Goal: Task Accomplishment & Management: Use online tool/utility

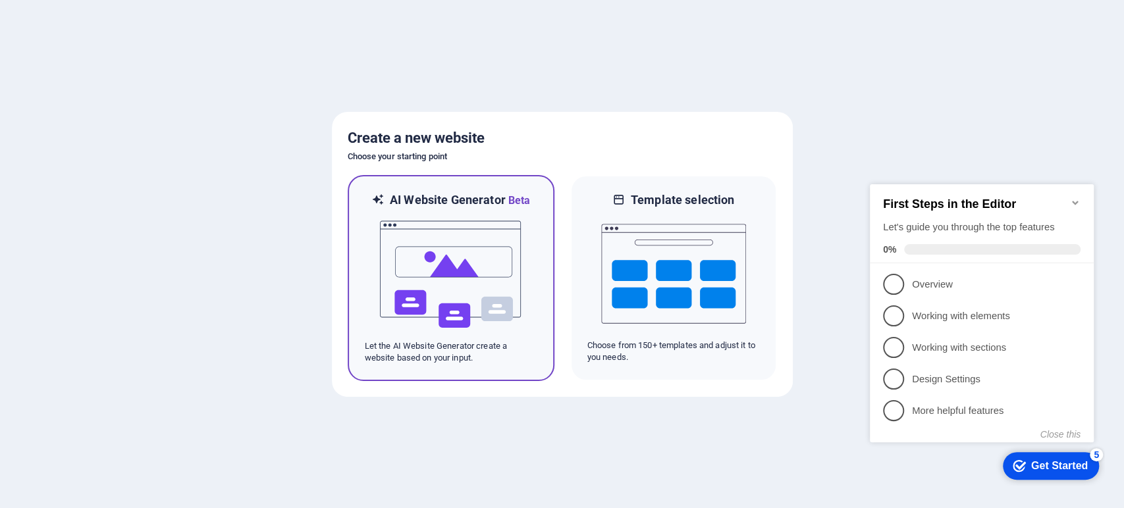
click at [523, 225] on div at bounding box center [451, 275] width 173 height 132
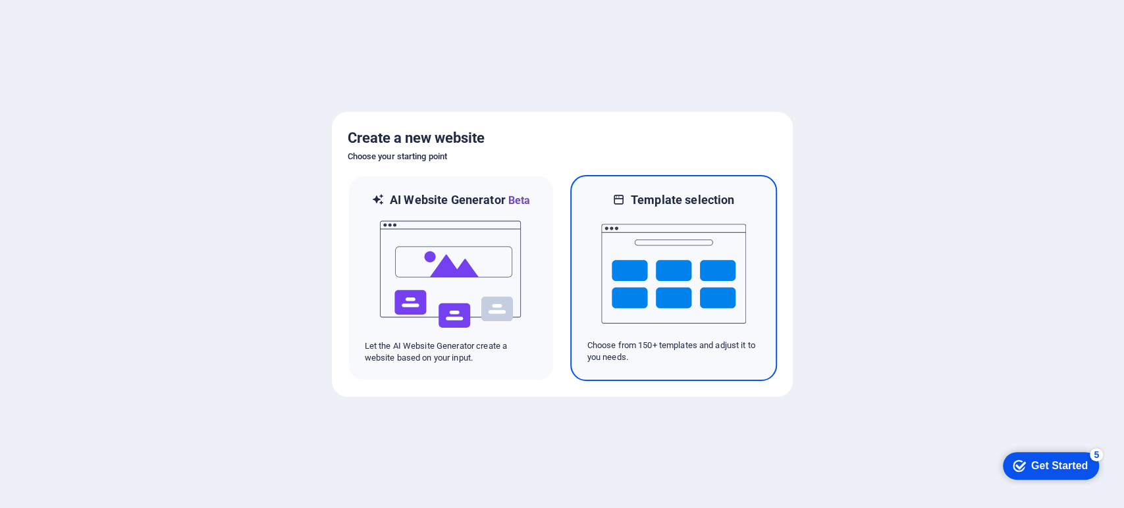
click at [587, 202] on div "Template selection" at bounding box center [673, 200] width 173 height 16
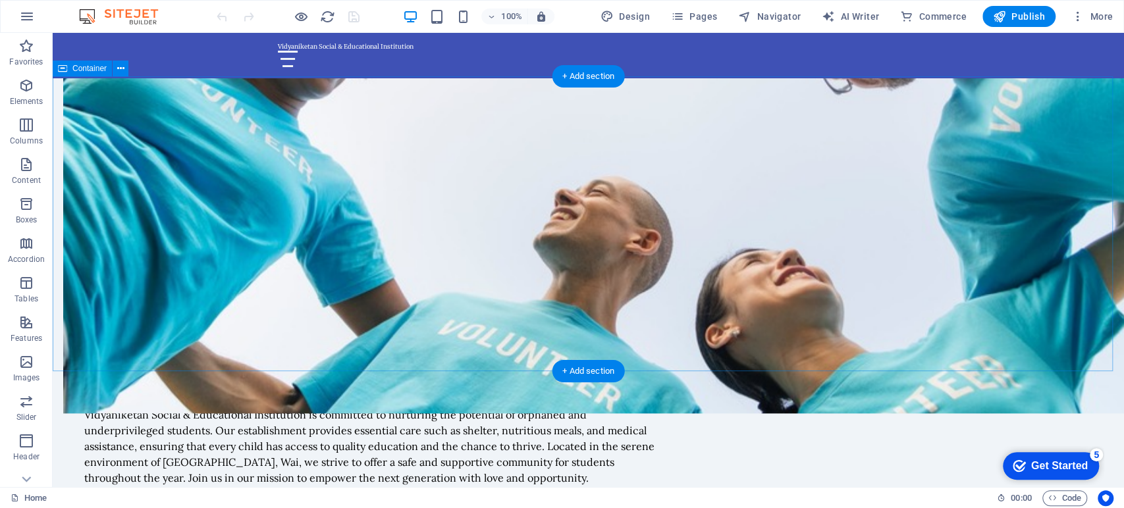
scroll to position [659, 0]
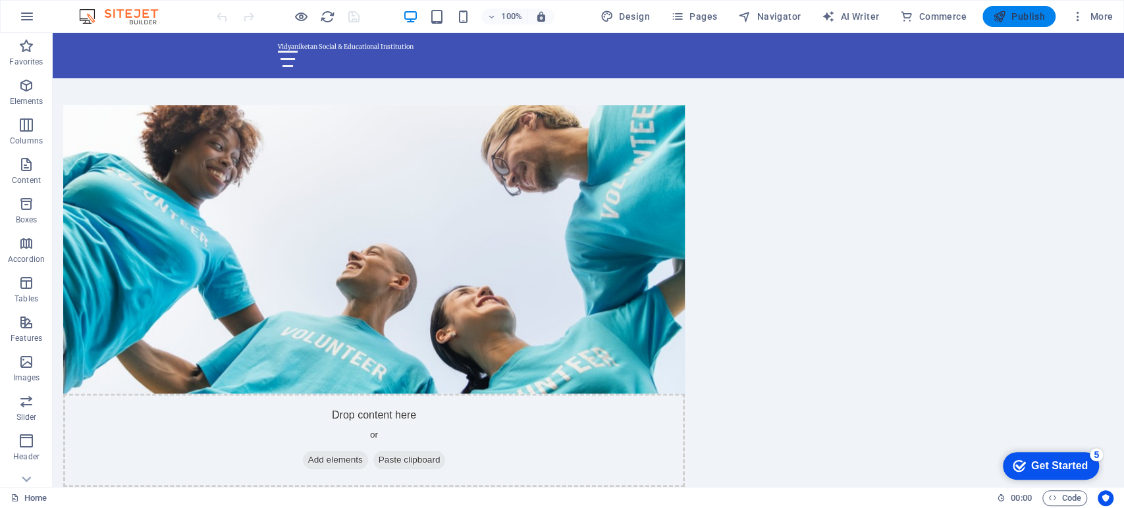
click at [1025, 20] on span "Publish" at bounding box center [1019, 16] width 52 height 13
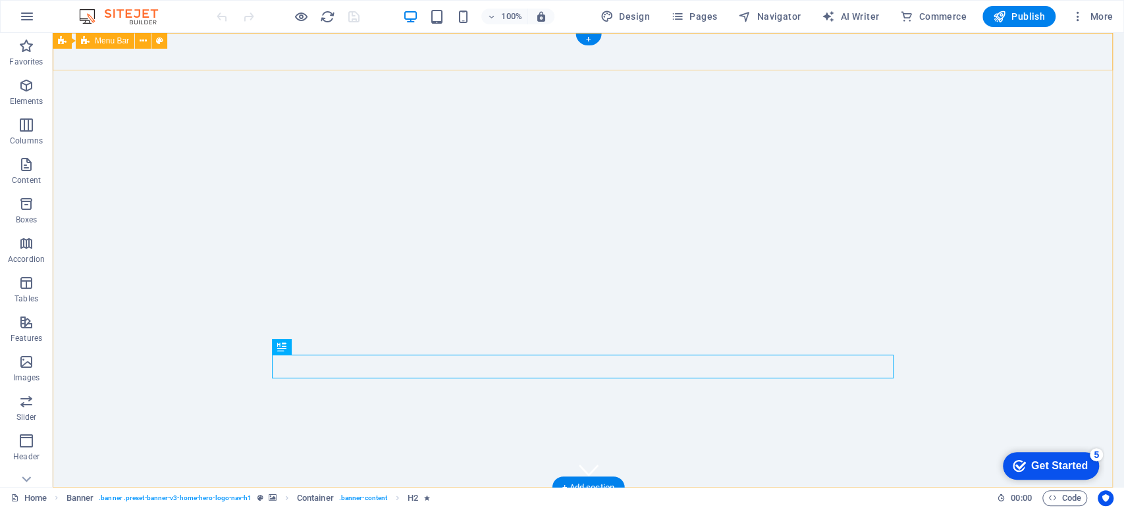
click at [256, 488] on div "Vidyaniketan Social & Educational Institution Home About Values Services Gallery" at bounding box center [589, 510] width 1072 height 45
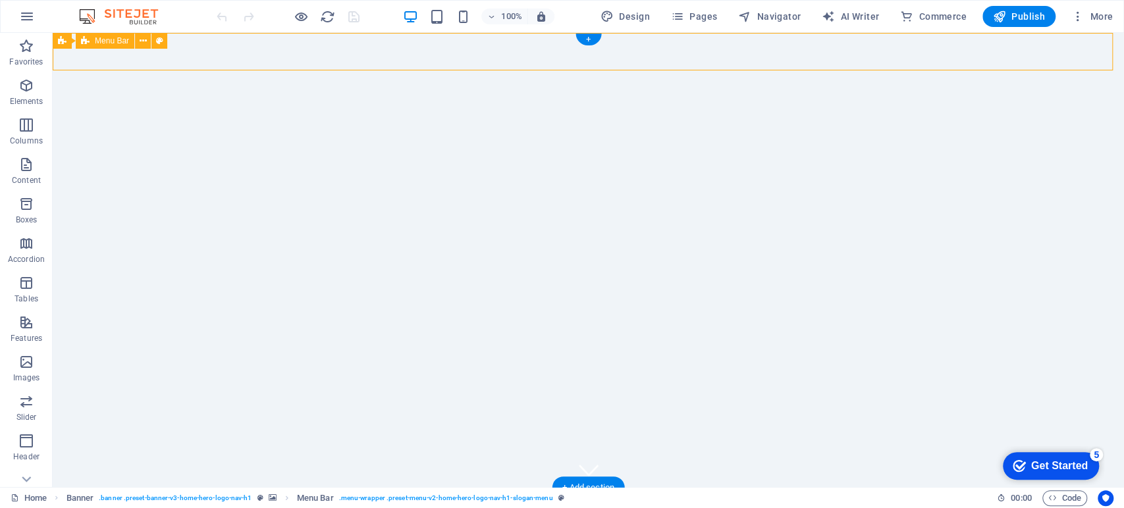
click at [256, 488] on div "Vidyaniketan Social & Educational Institution Home About Values Services Gallery" at bounding box center [589, 510] width 1072 height 45
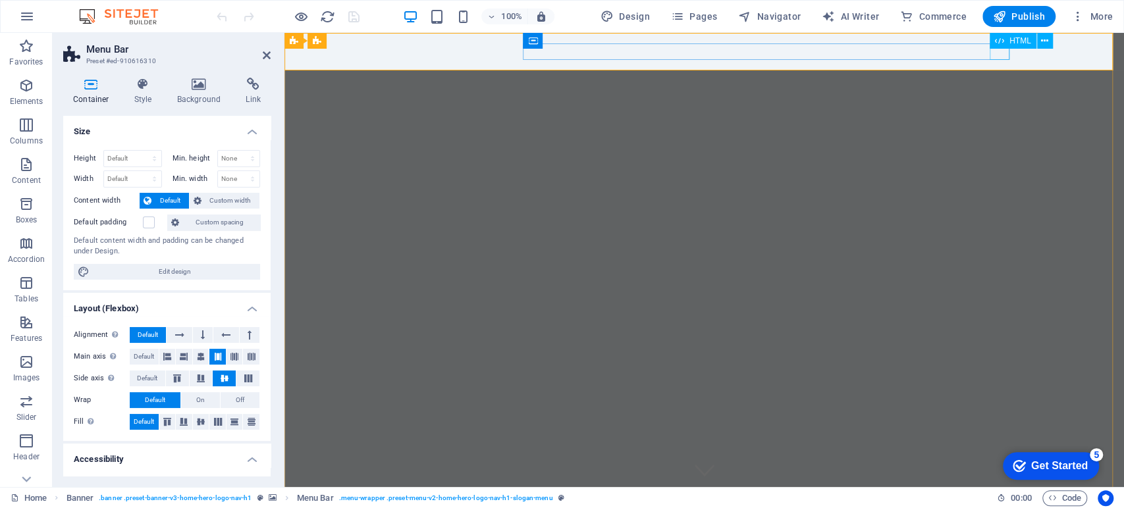
click at [998, 506] on div at bounding box center [705, 514] width 622 height 16
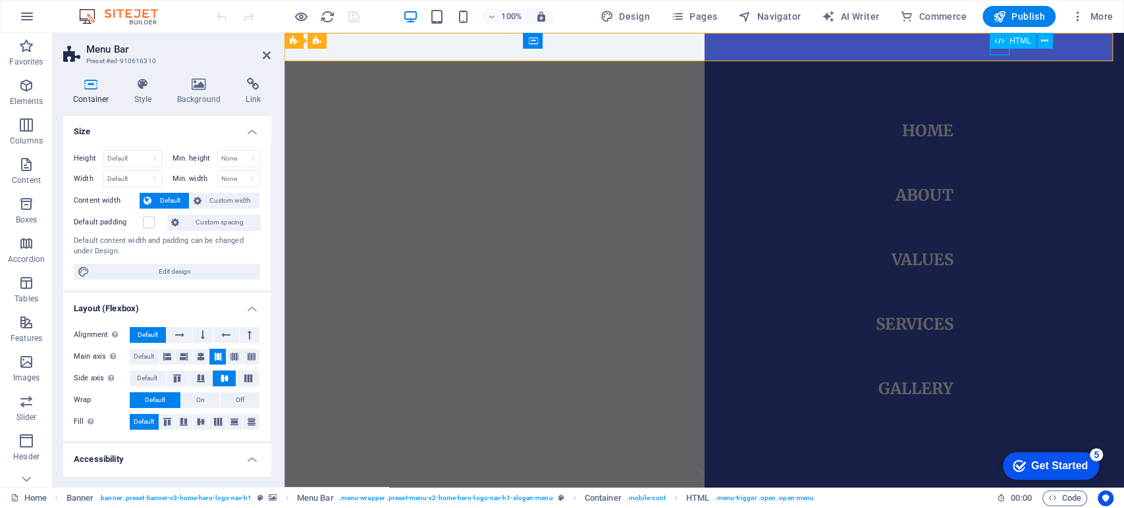
click at [414, 506] on div at bounding box center [404, 514] width 20 height 16
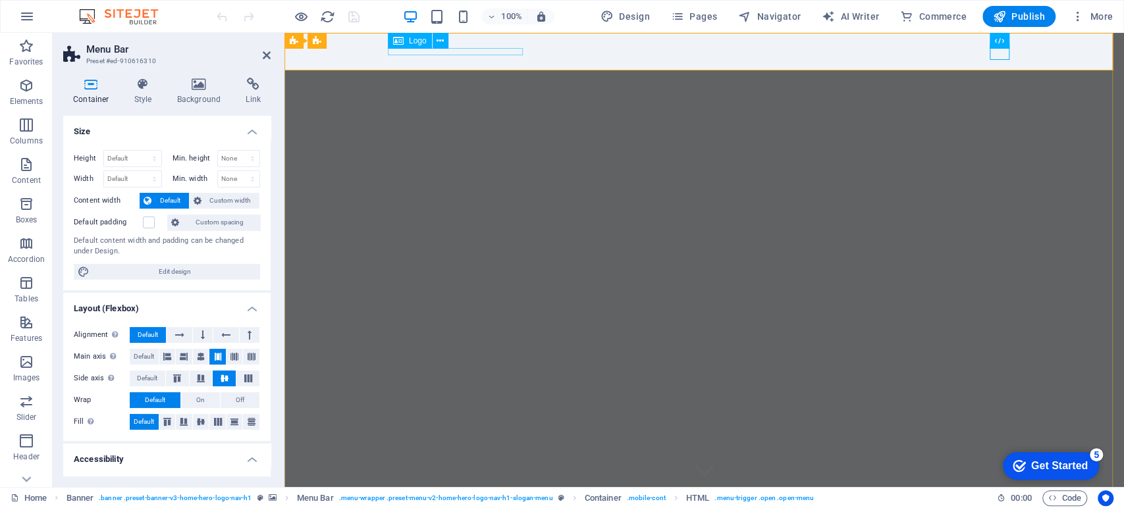
click at [451, 499] on div "Vidyaniketan Social & Educational Institution" at bounding box center [705, 502] width 622 height 7
click at [452, 499] on div "Vidyaniketan Social & Educational Institution" at bounding box center [705, 502] width 622 height 7
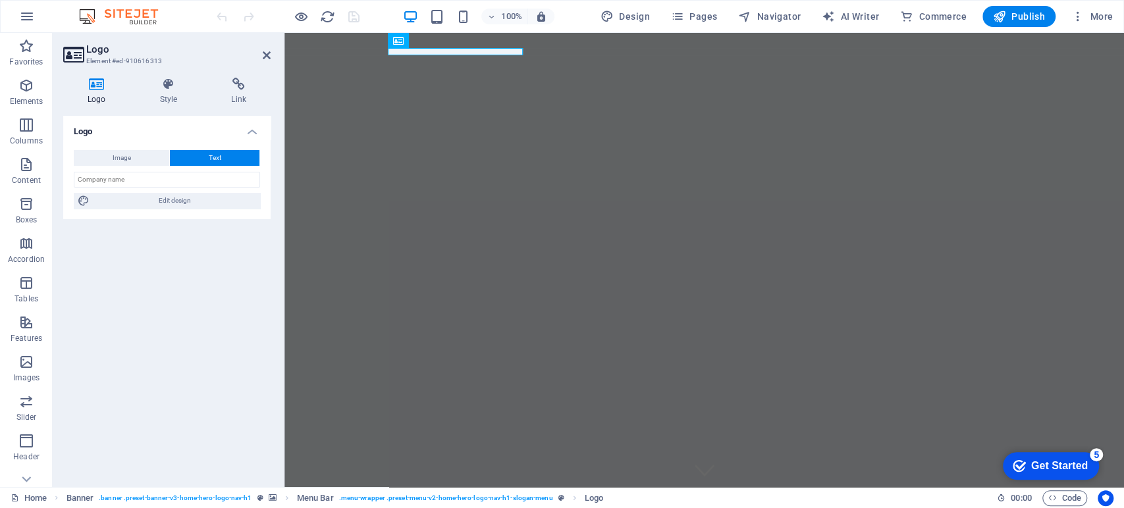
click at [97, 82] on icon at bounding box center [96, 84] width 67 height 13
click at [96, 85] on icon at bounding box center [96, 84] width 67 height 13
click at [129, 161] on span "Image" at bounding box center [122, 158] width 18 height 16
select select "DISABLED_OPTION_VALUE"
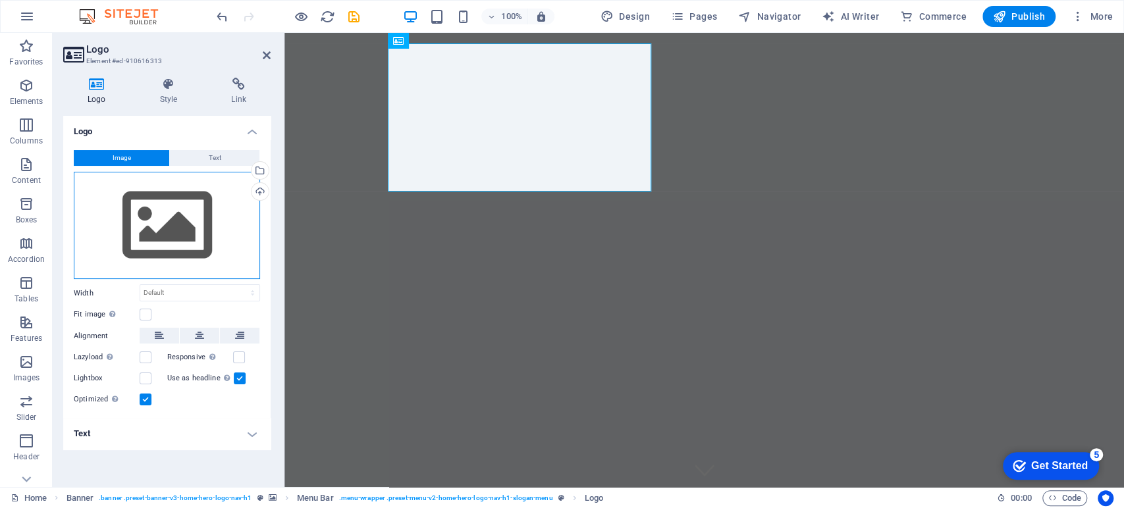
click at [153, 231] on div "Drag files here, click to choose files or select files from Files or our free s…" at bounding box center [167, 226] width 186 height 108
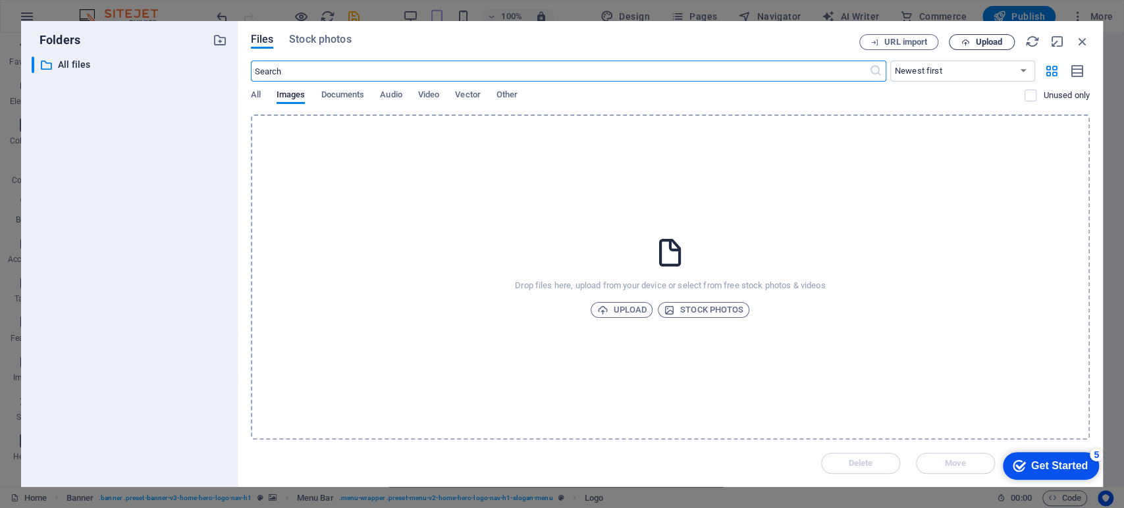
click at [991, 41] on span "Upload" at bounding box center [988, 42] width 27 height 8
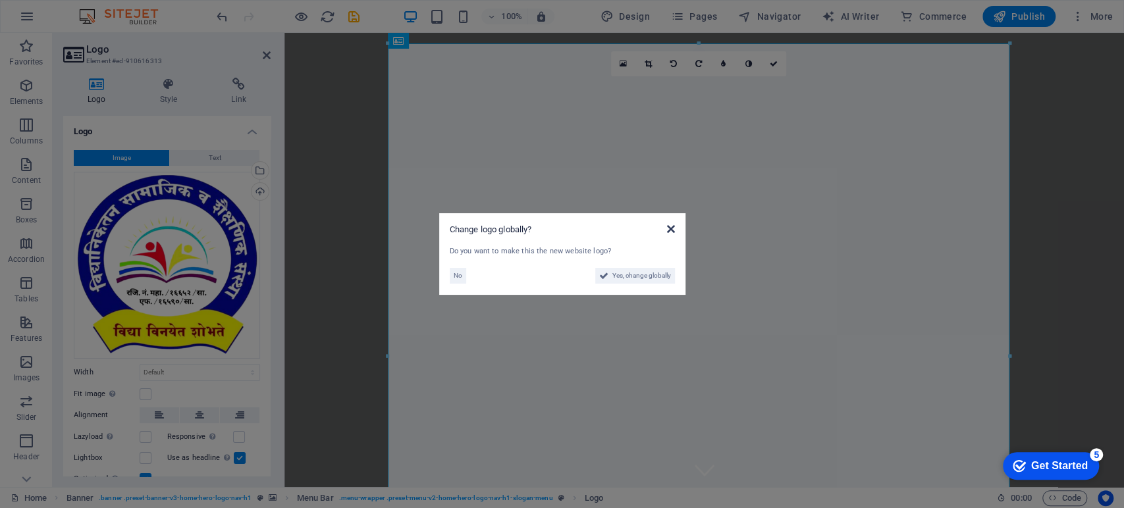
click at [672, 226] on icon at bounding box center [670, 229] width 8 height 11
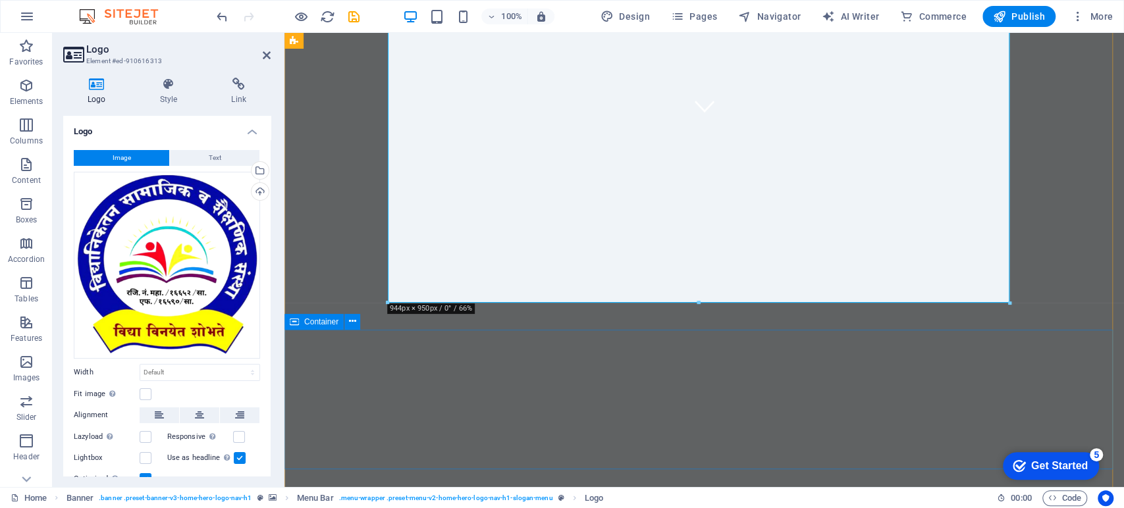
scroll to position [366, 0]
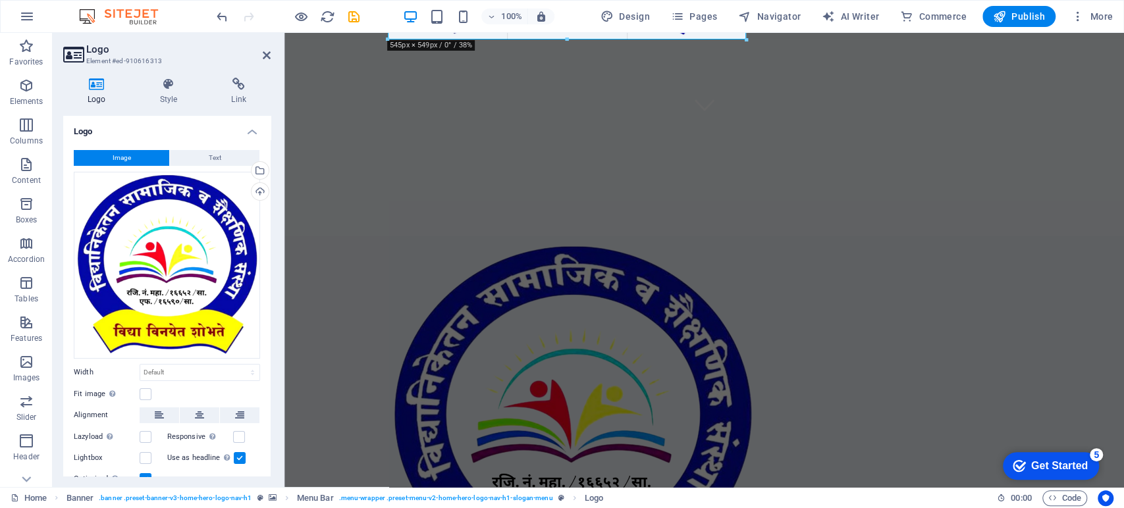
drag, startPoint x: 1008, startPoint y: 302, endPoint x: 331, endPoint y: 44, distance: 725.0
type input "543"
select select "px"
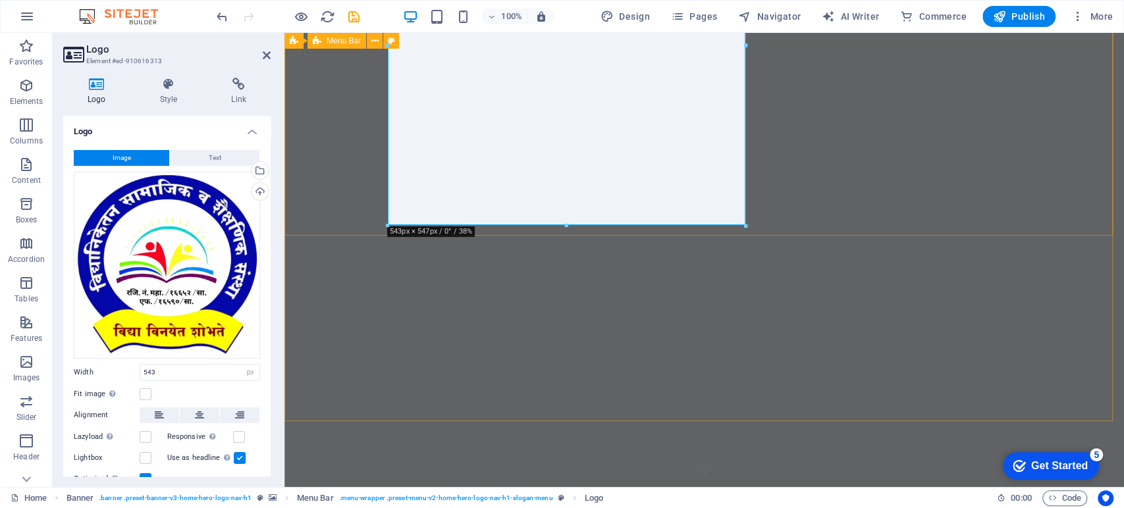
scroll to position [0, 0]
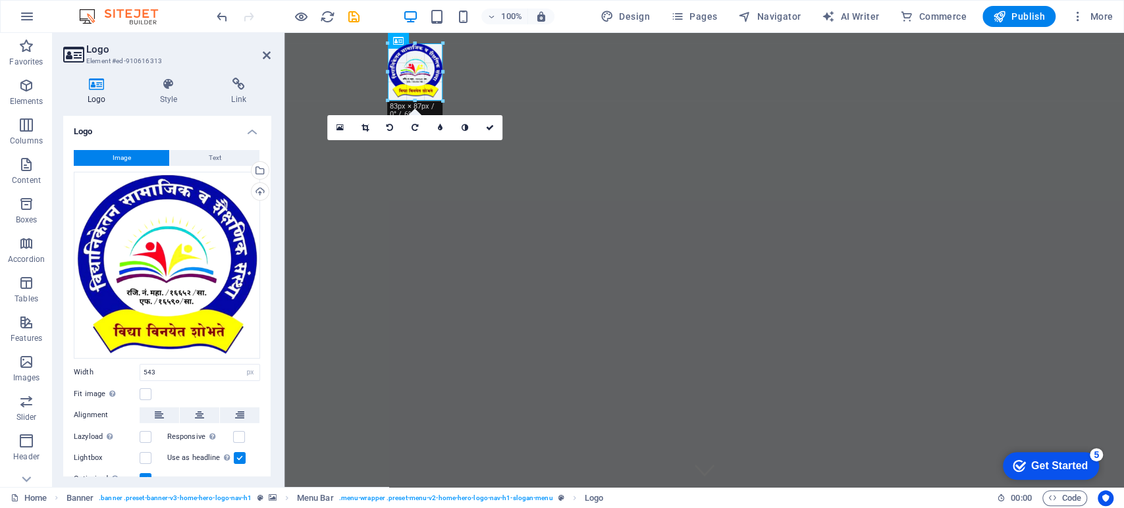
drag, startPoint x: 743, startPoint y: 404, endPoint x: 419, endPoint y: 138, distance: 419.3
type input "82"
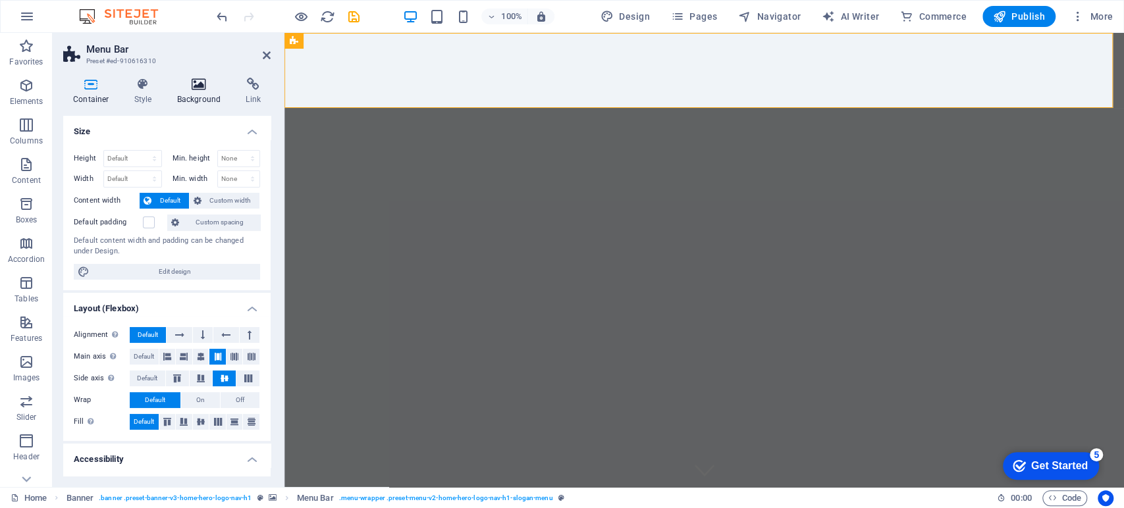
click at [199, 91] on h4 "Background" at bounding box center [201, 92] width 69 height 28
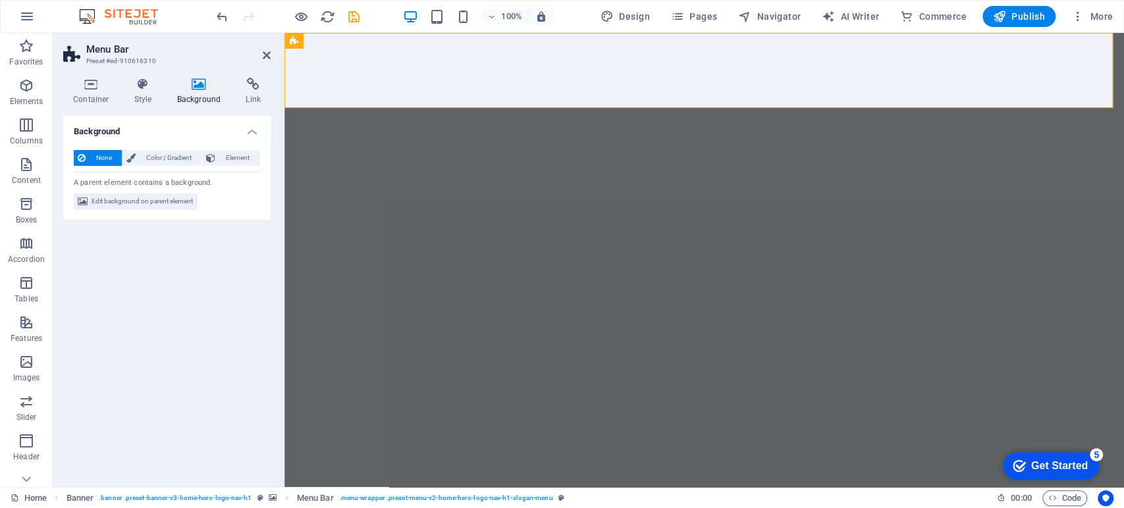
click at [193, 80] on icon at bounding box center [199, 84] width 64 height 13
click at [171, 158] on span "Color / Gradient" at bounding box center [169, 158] width 58 height 16
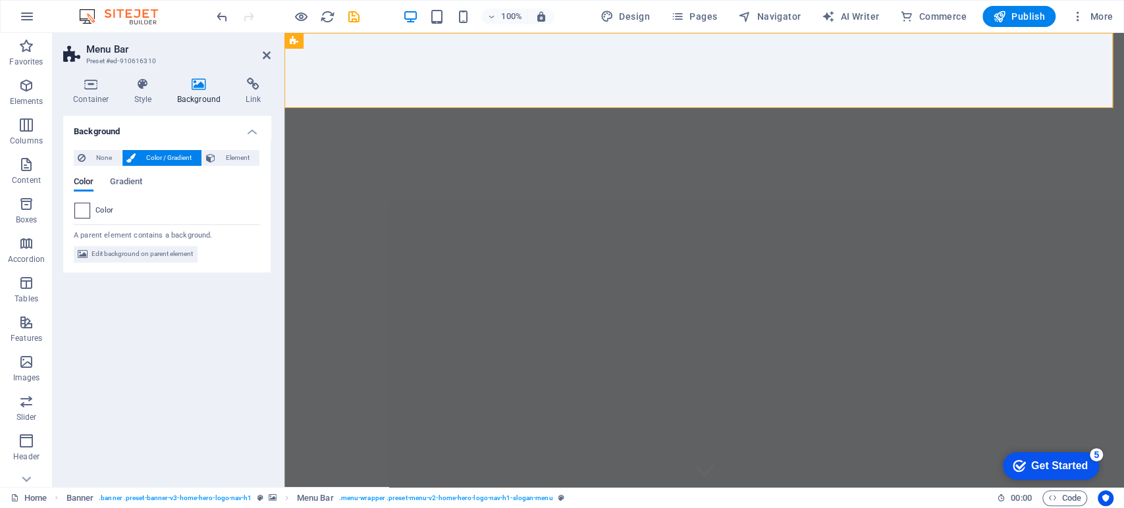
click at [82, 214] on span at bounding box center [82, 211] width 14 height 14
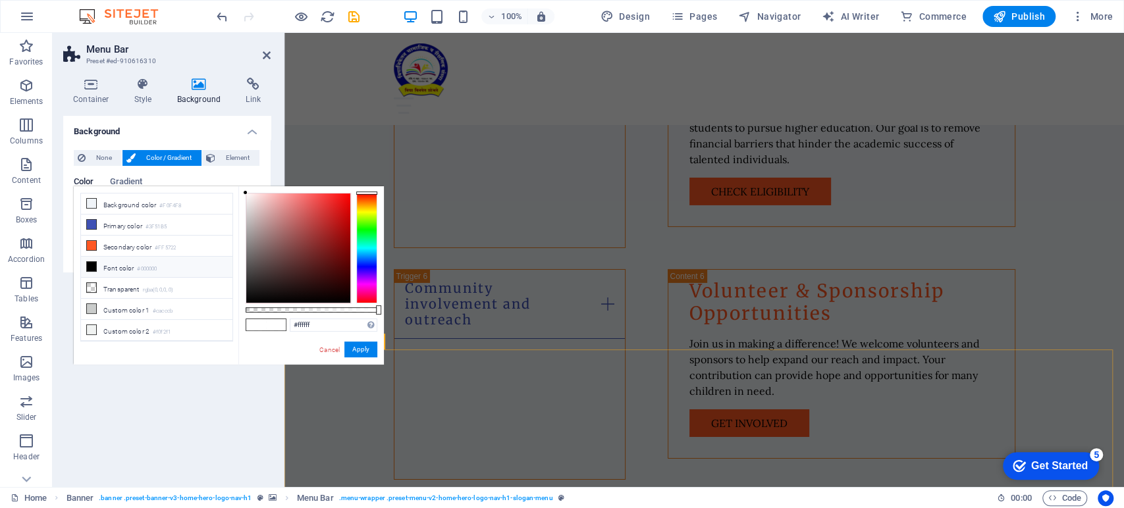
scroll to position [2997, 0]
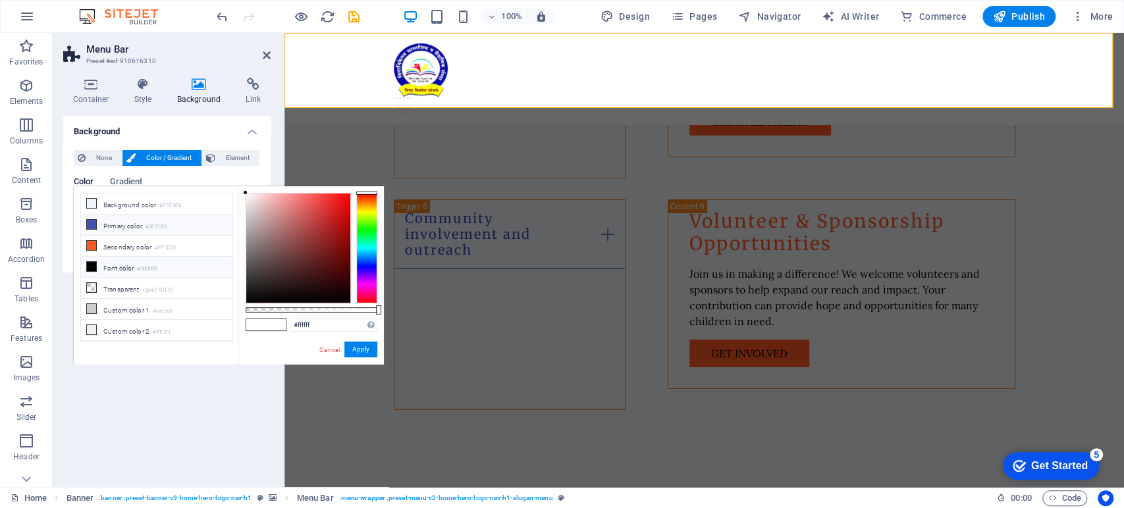
click at [90, 222] on icon at bounding box center [91, 224] width 9 height 9
type input "#3f51b5"
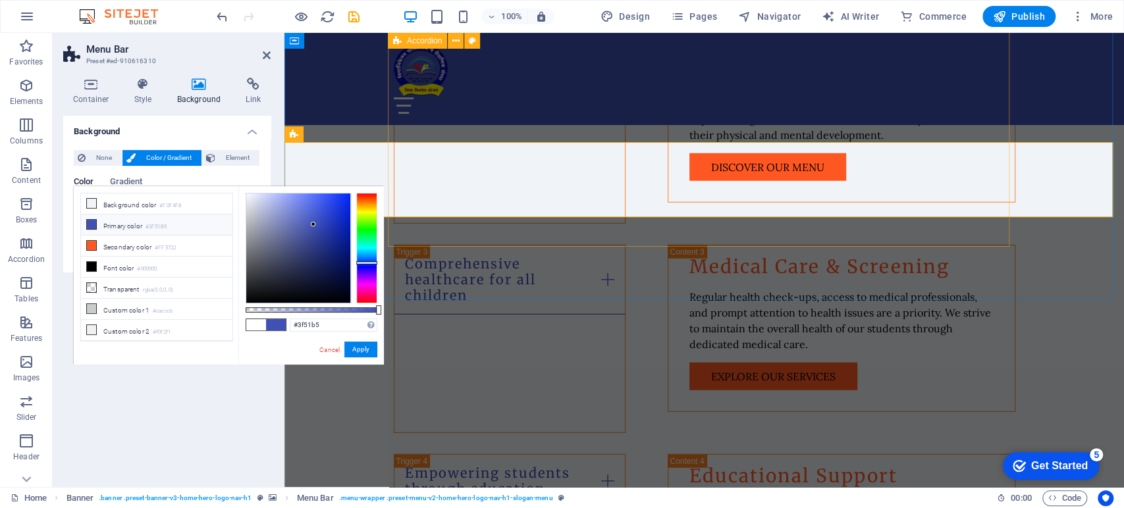
scroll to position [2045, 0]
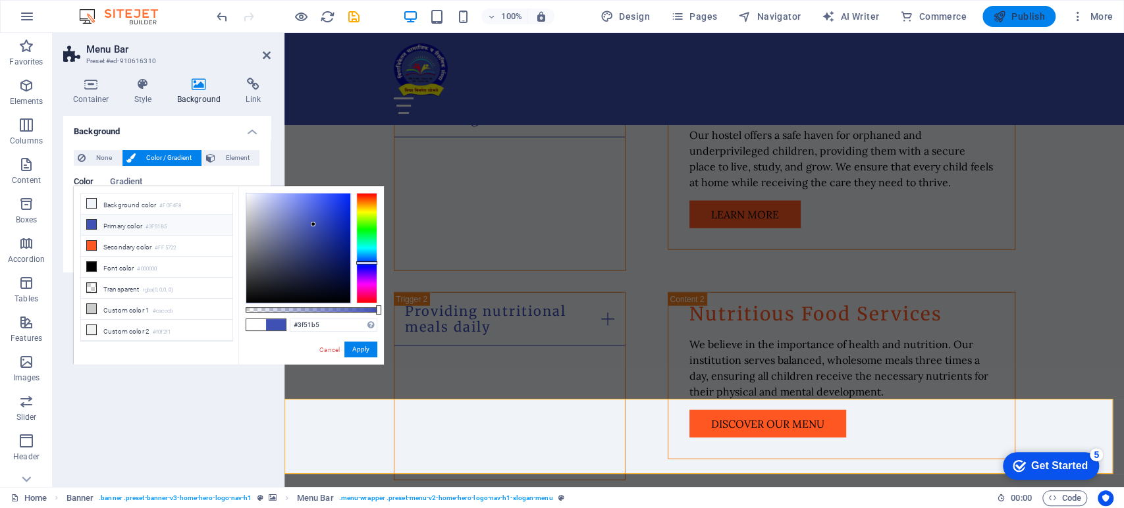
click at [1023, 14] on span "Publish" at bounding box center [1019, 16] width 52 height 13
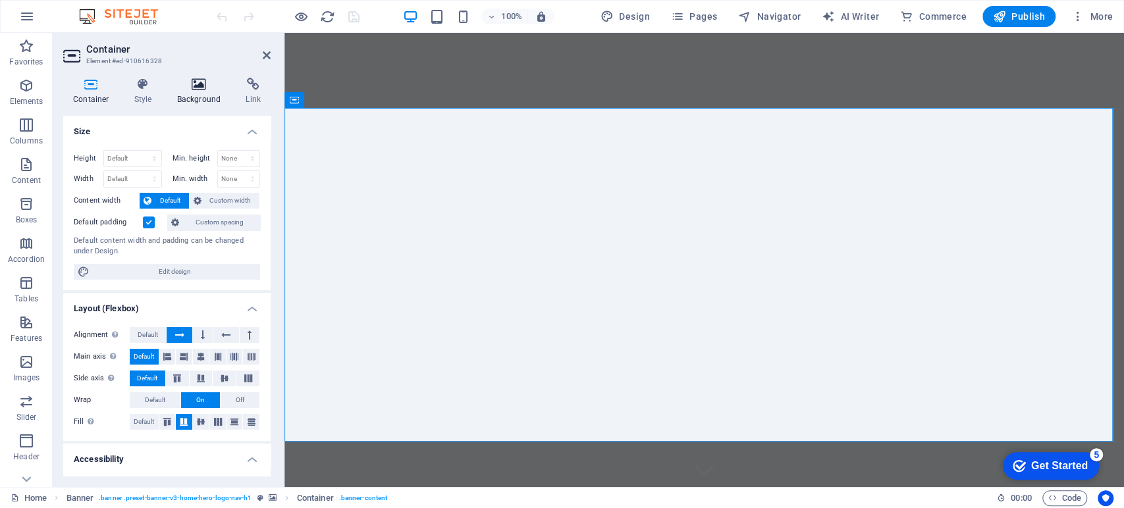
click at [200, 86] on icon at bounding box center [199, 84] width 64 height 13
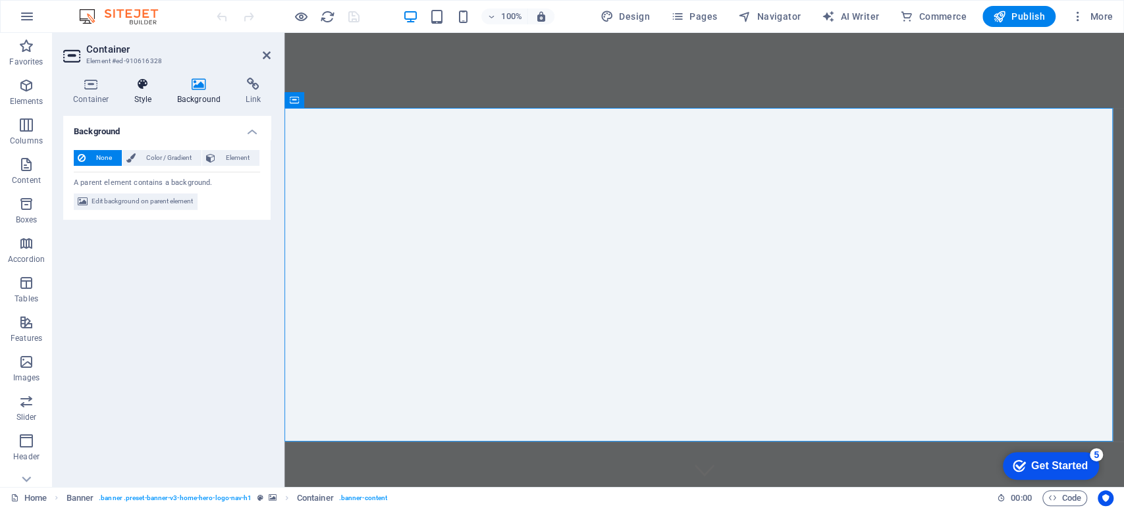
click at [144, 90] on icon at bounding box center [143, 84] width 38 height 13
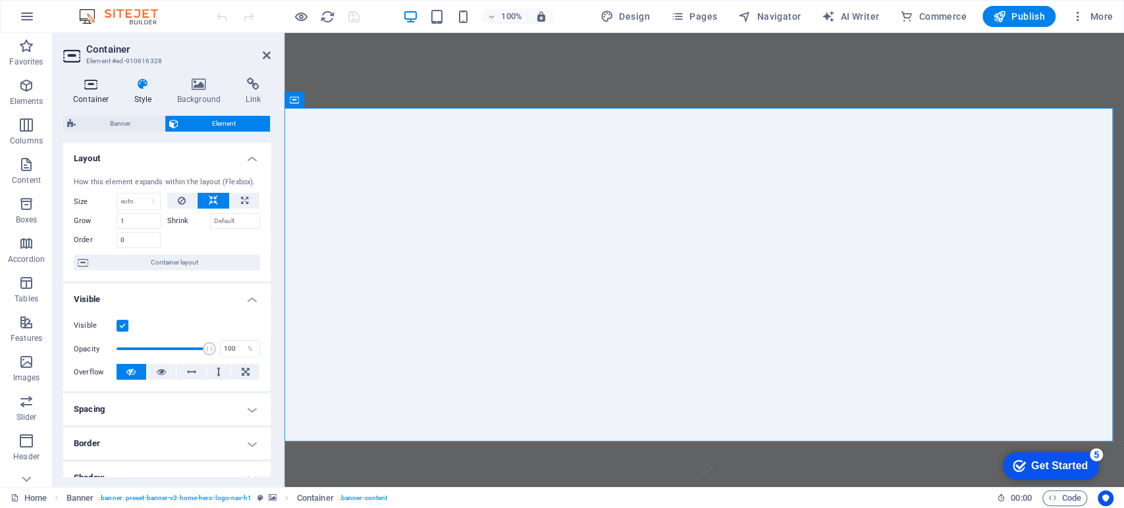
click at [80, 88] on icon at bounding box center [91, 84] width 56 height 13
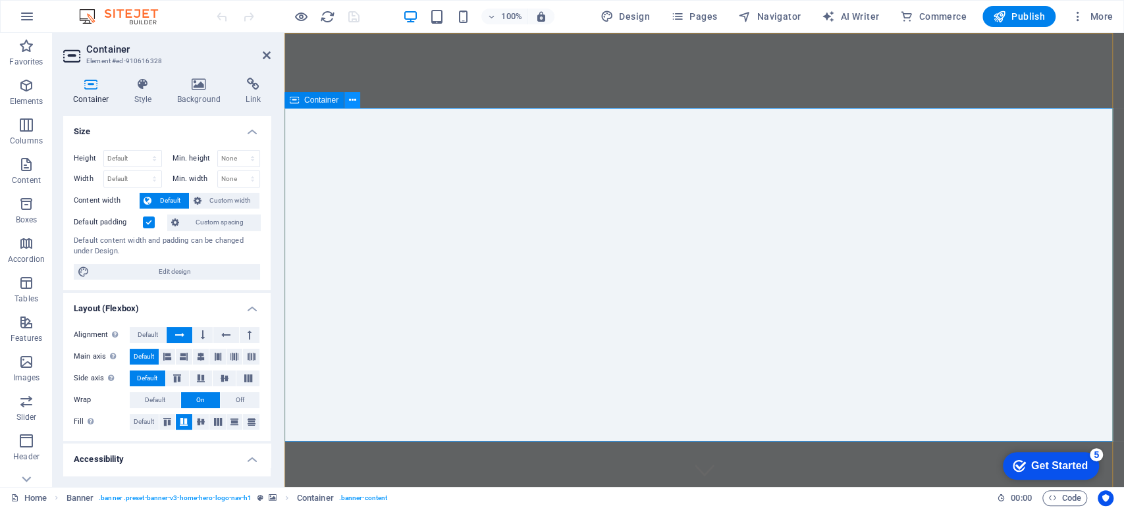
click at [346, 99] on button at bounding box center [352, 100] width 16 height 16
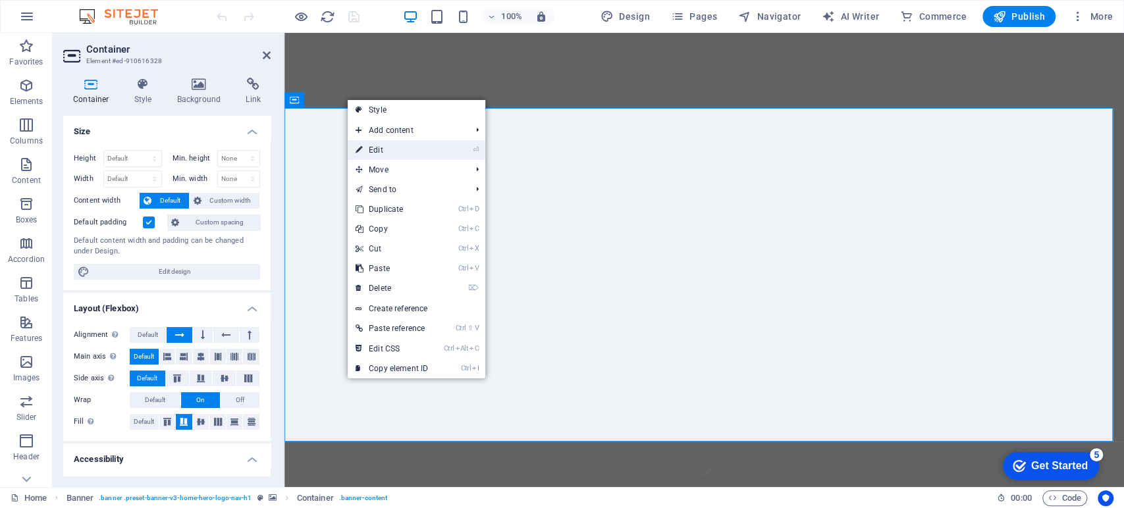
click at [375, 149] on link "⏎ Edit" at bounding box center [392, 150] width 88 height 20
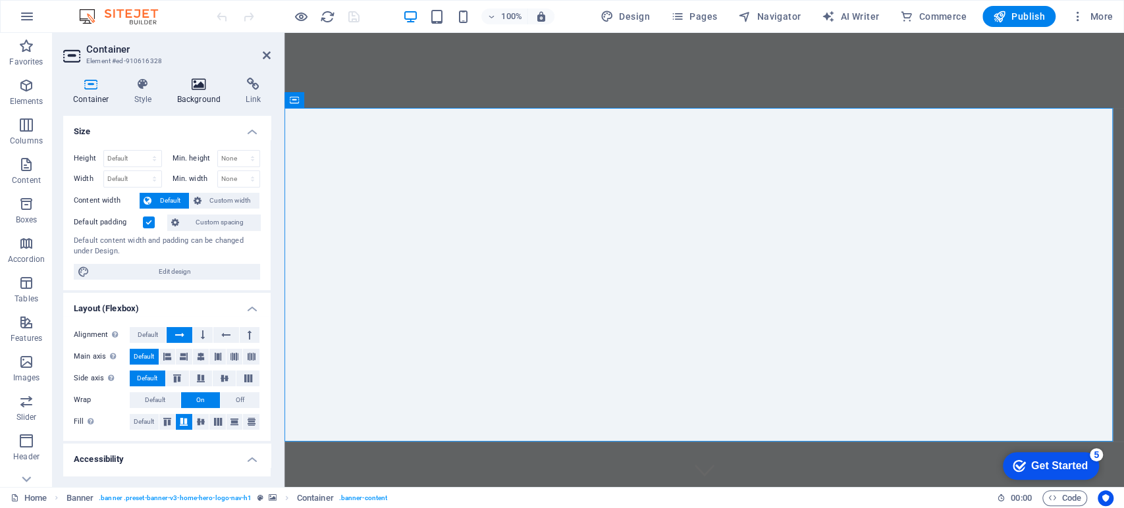
click at [195, 86] on icon at bounding box center [199, 84] width 64 height 13
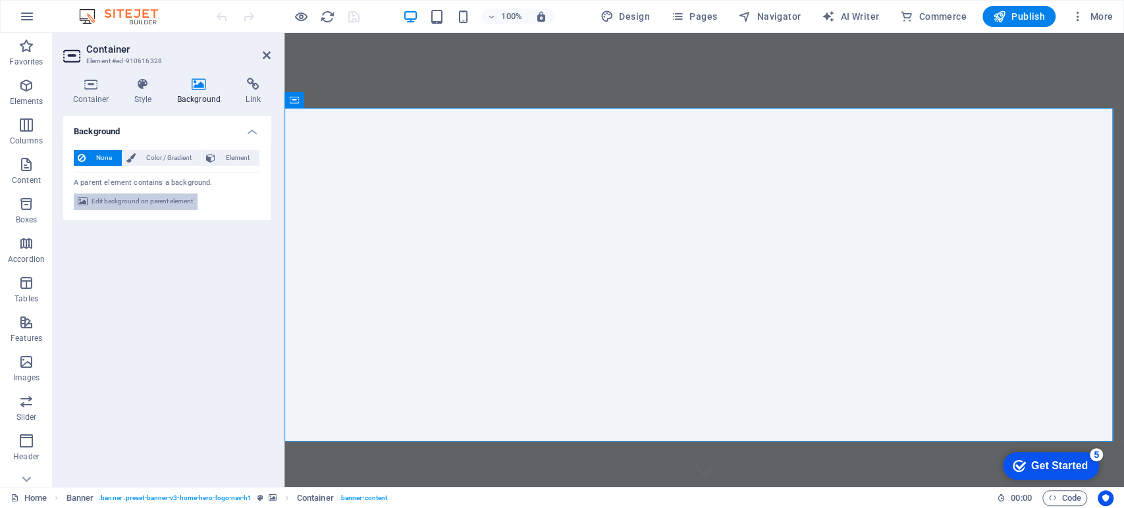
click at [142, 202] on span "Edit background on parent element" at bounding box center [142, 202] width 101 height 16
select select "ms"
select select "s"
select select "progressive"
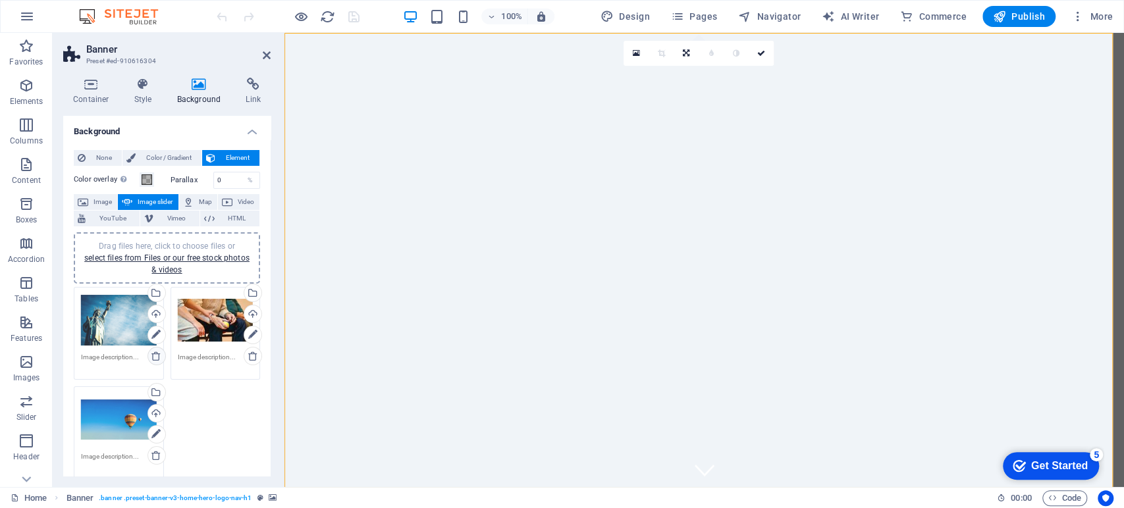
click at [154, 354] on icon at bounding box center [156, 356] width 11 height 11
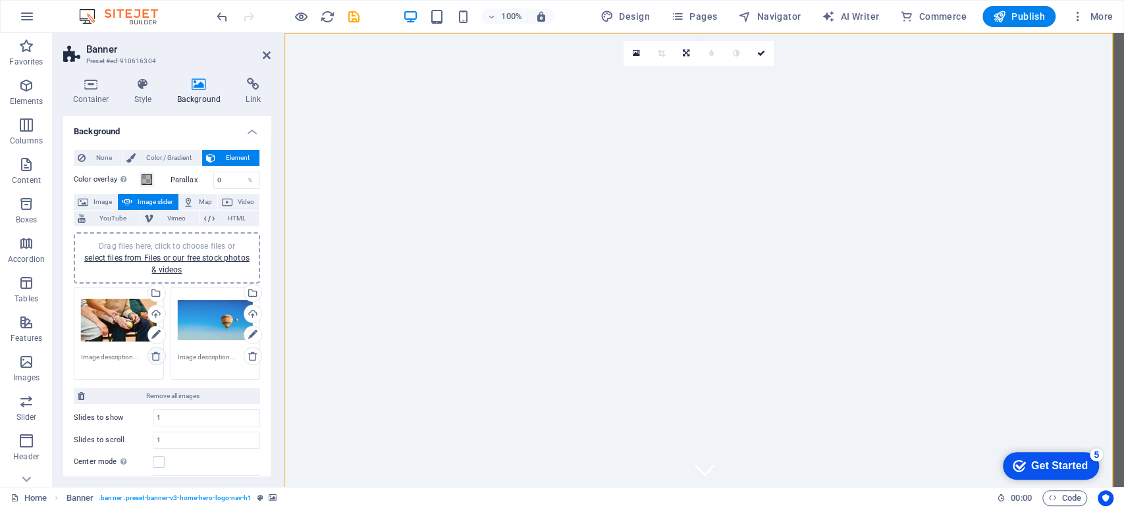
click at [154, 354] on icon at bounding box center [156, 356] width 11 height 11
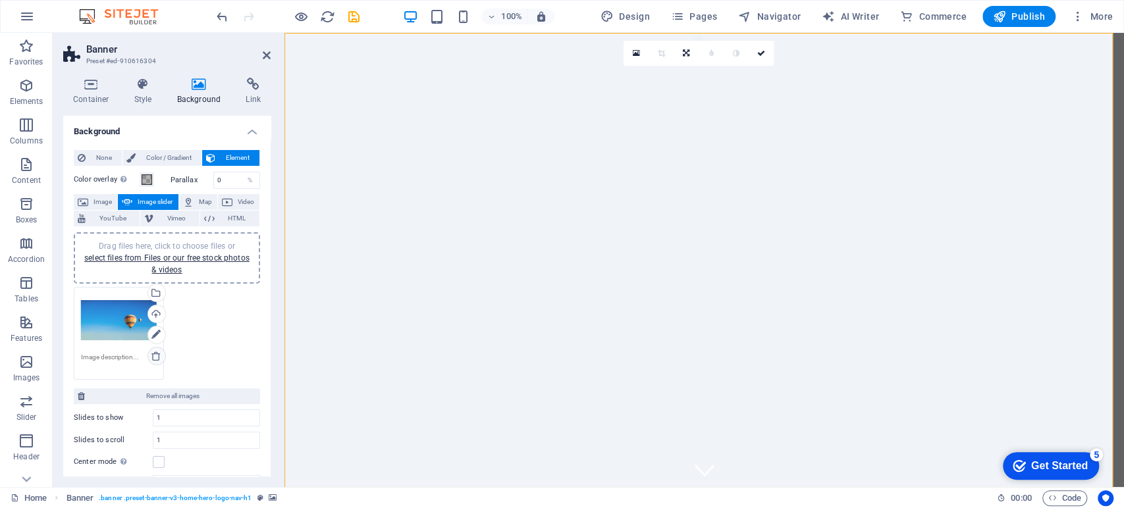
click at [154, 354] on icon at bounding box center [156, 356] width 11 height 11
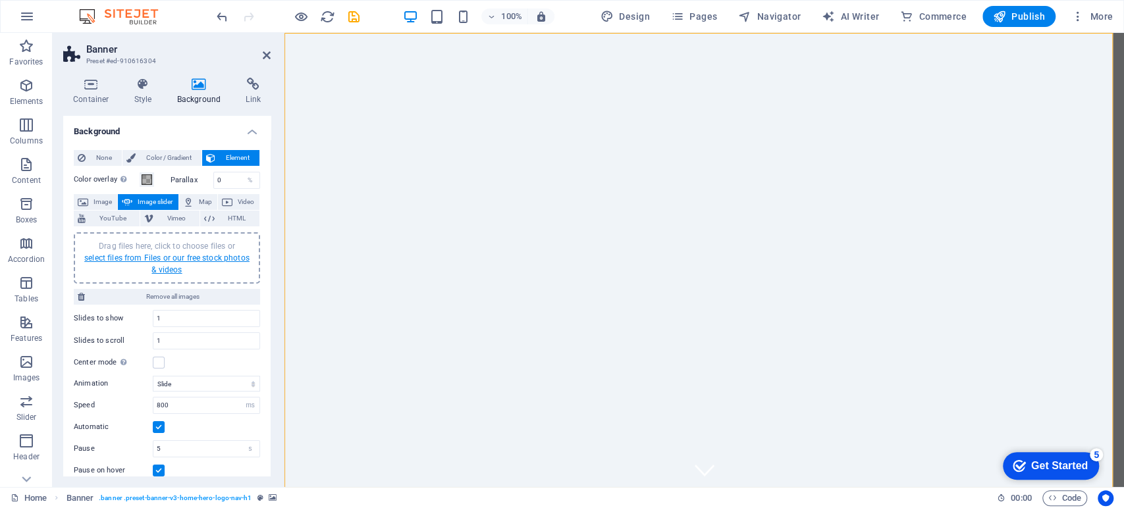
click at [140, 256] on link "select files from Files or our free stock photos & videos" at bounding box center [166, 264] width 165 height 21
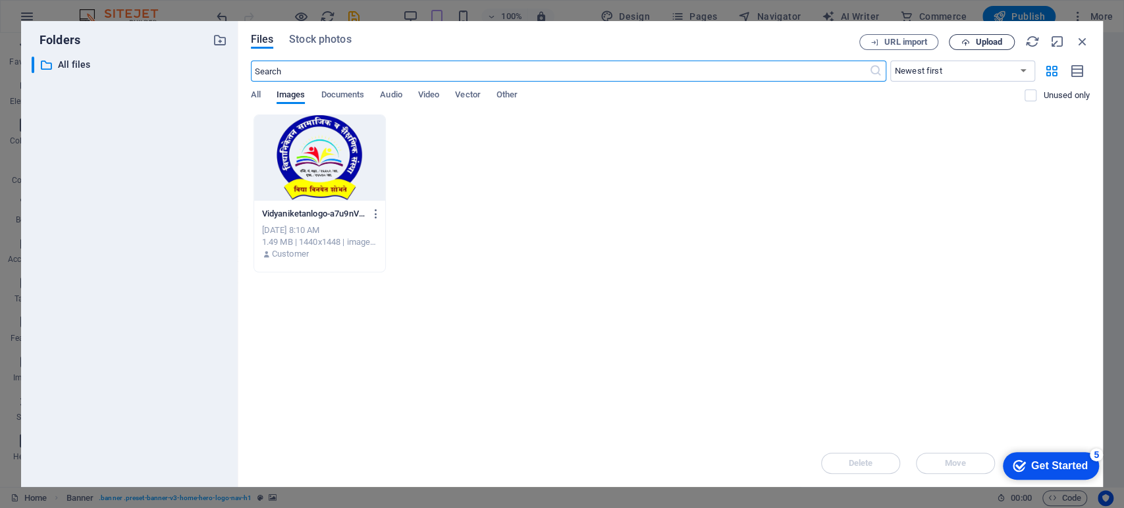
click at [994, 43] on span "Upload" at bounding box center [988, 42] width 27 height 8
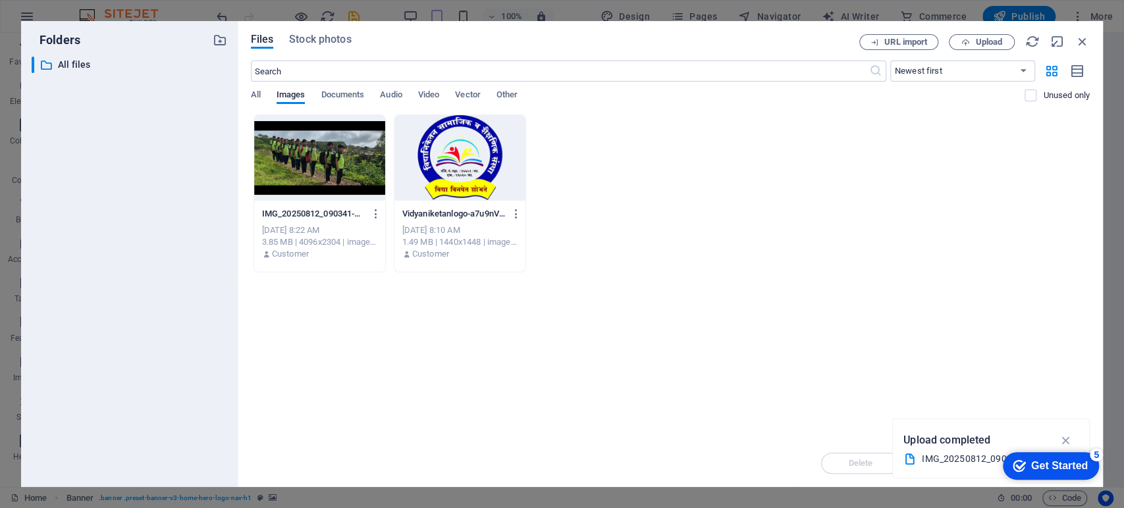
click at [325, 148] on div at bounding box center [319, 158] width 131 height 86
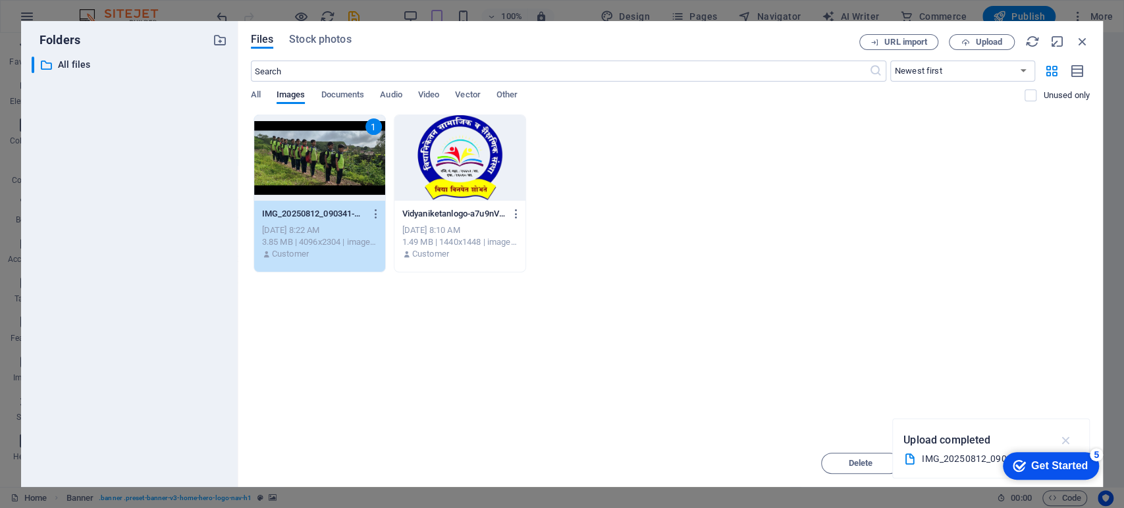
click at [1066, 441] on icon "button" at bounding box center [1065, 440] width 15 height 14
click at [1097, 456] on div "5" at bounding box center [1096, 454] width 13 height 13
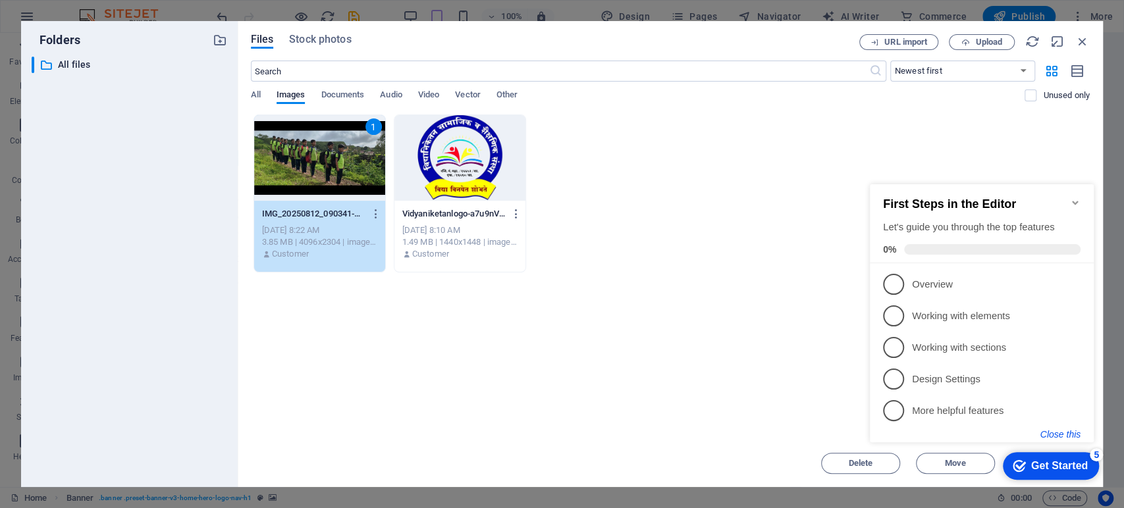
click at [1061, 435] on button "Close this" at bounding box center [1061, 434] width 40 height 11
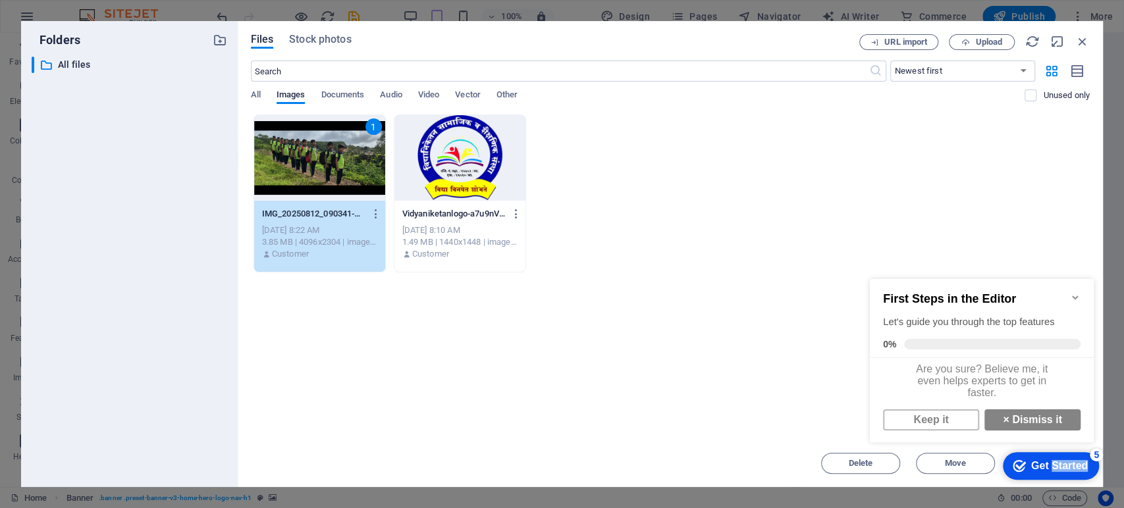
drag, startPoint x: 1050, startPoint y: 465, endPoint x: 1938, endPoint y: 755, distance: 933.4
click at [1076, 485] on html "checkmark Get Started 5 First Steps in the Editor Let's guide you through the t…" at bounding box center [985, 373] width 240 height 224
click at [1056, 462] on div "Get Started" at bounding box center [1059, 466] width 57 height 12
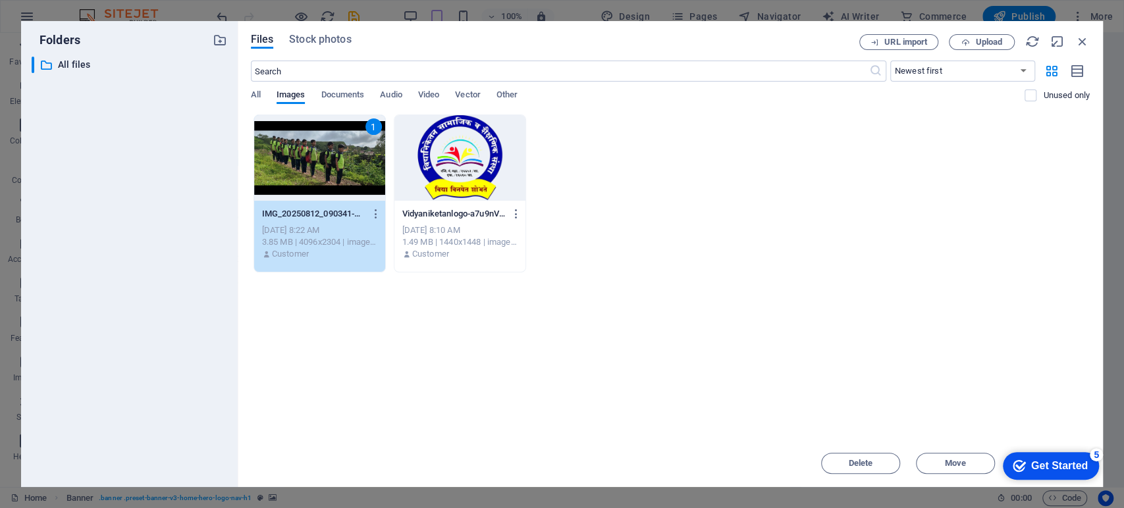
click at [295, 153] on div "1" at bounding box center [319, 158] width 131 height 86
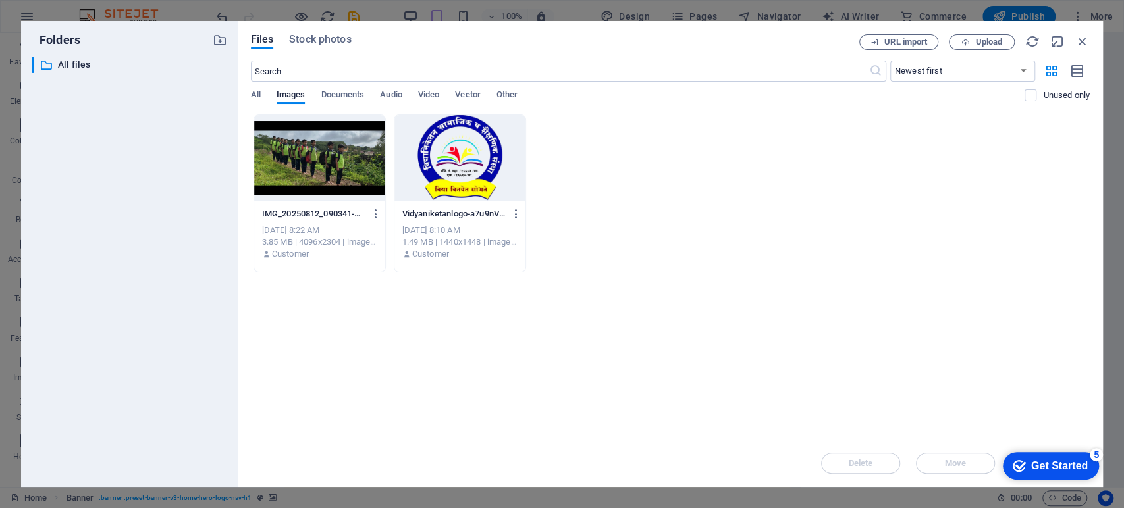
click at [295, 153] on div at bounding box center [319, 158] width 131 height 86
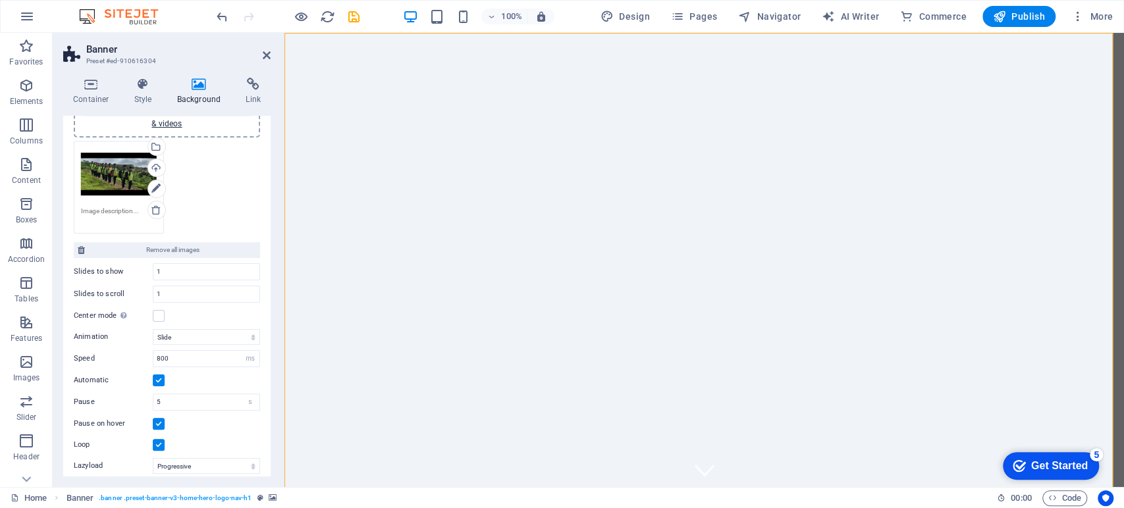
scroll to position [195, 0]
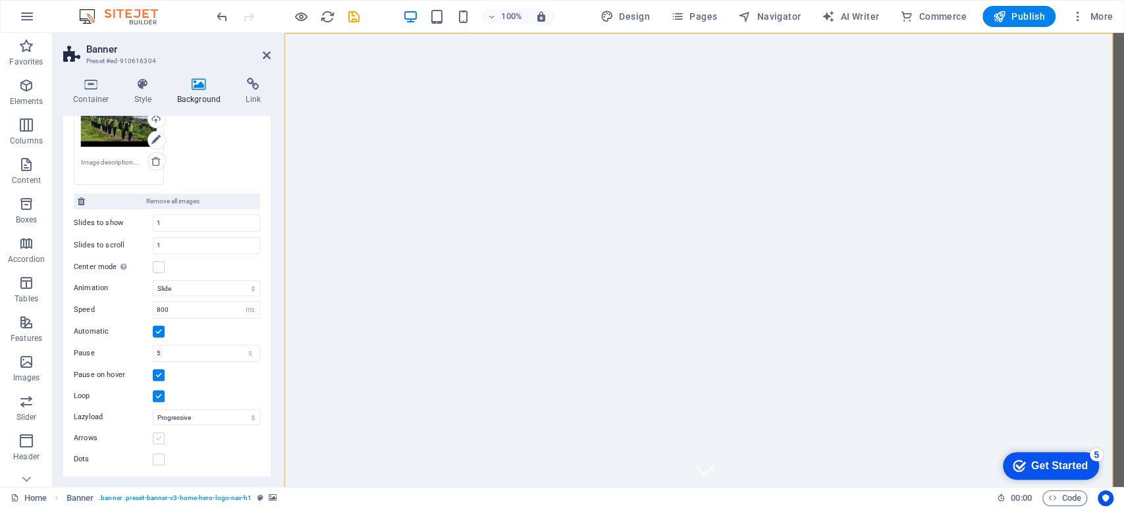
click at [159, 439] on label at bounding box center [159, 439] width 12 height 12
click at [0, 0] on input "Arrows" at bounding box center [0, 0] width 0 height 0
click at [158, 457] on label at bounding box center [159, 460] width 12 height 12
click at [0, 0] on input "Dots" at bounding box center [0, 0] width 0 height 0
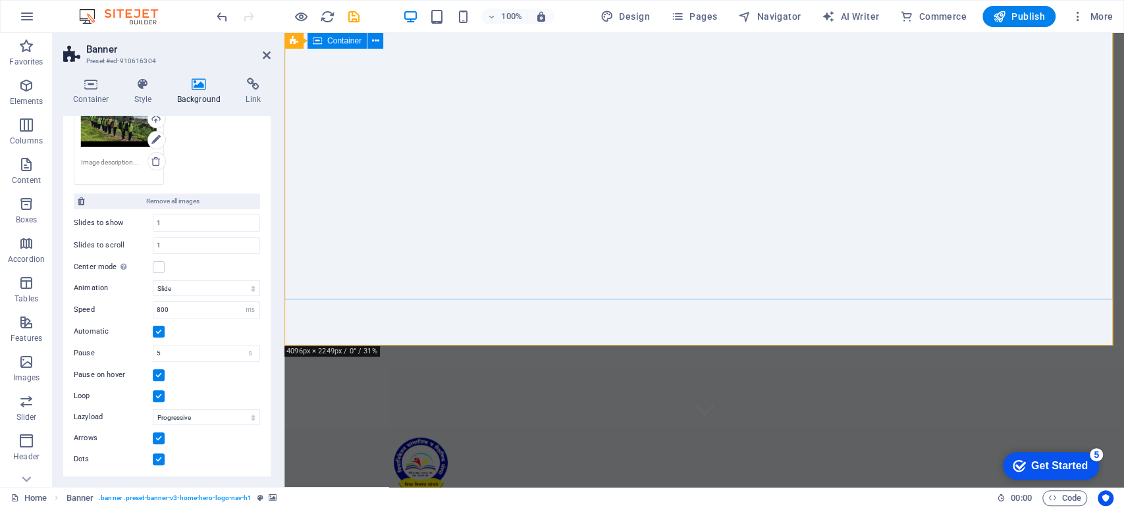
scroll to position [0, 0]
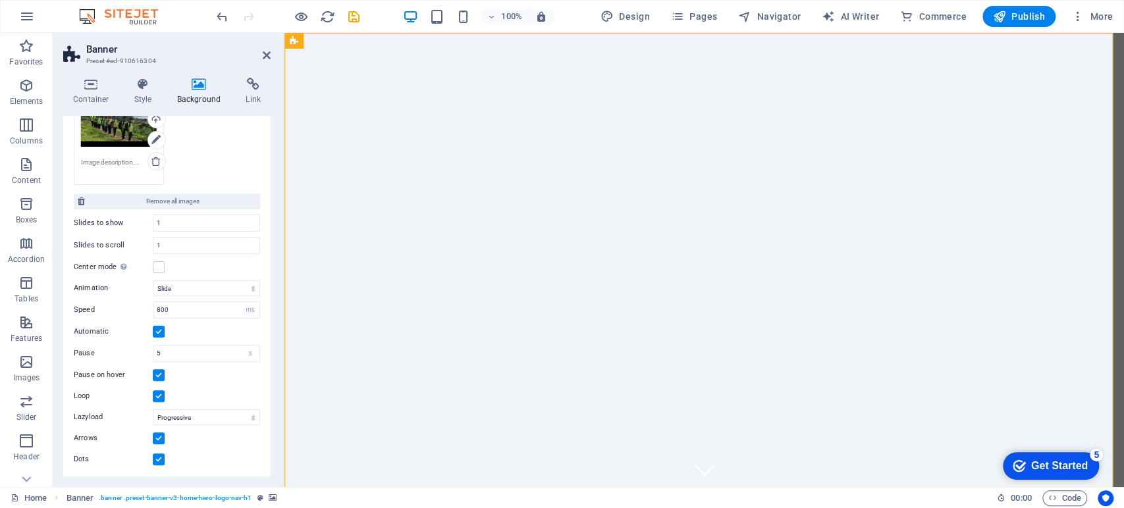
click at [157, 460] on label at bounding box center [159, 460] width 12 height 12
click at [0, 0] on input "Dots" at bounding box center [0, 0] width 0 height 0
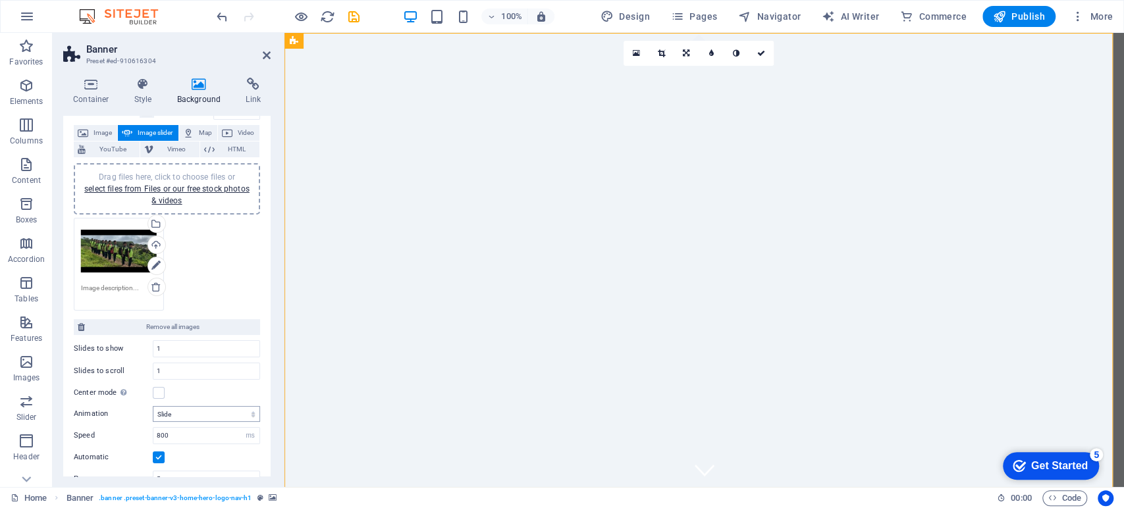
scroll to position [48, 0]
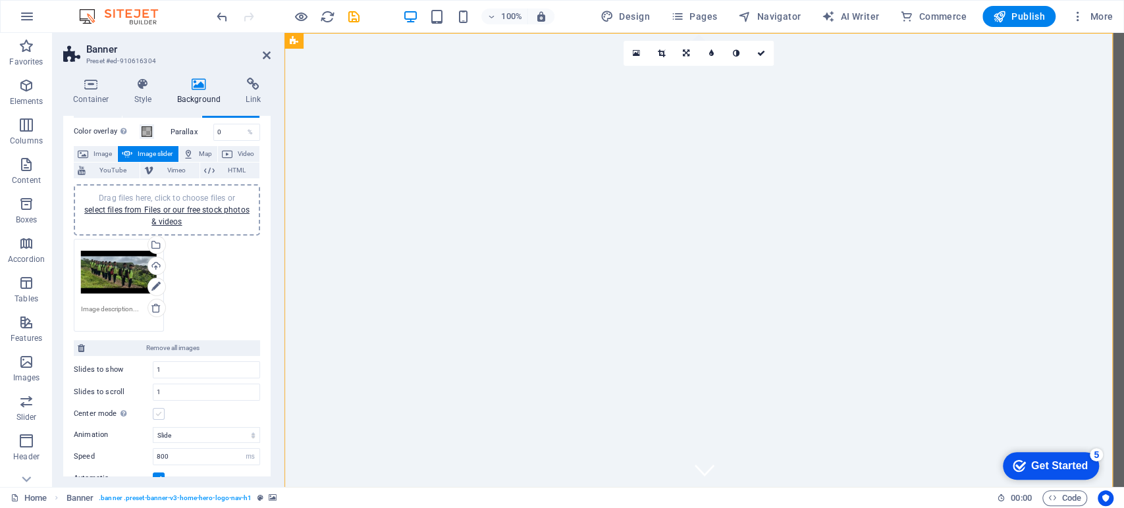
click at [161, 415] on label at bounding box center [159, 414] width 12 height 12
click at [0, 0] on input "Center mode Enables centered view with partial previous/next slide. Use with od…" at bounding box center [0, 0] width 0 height 0
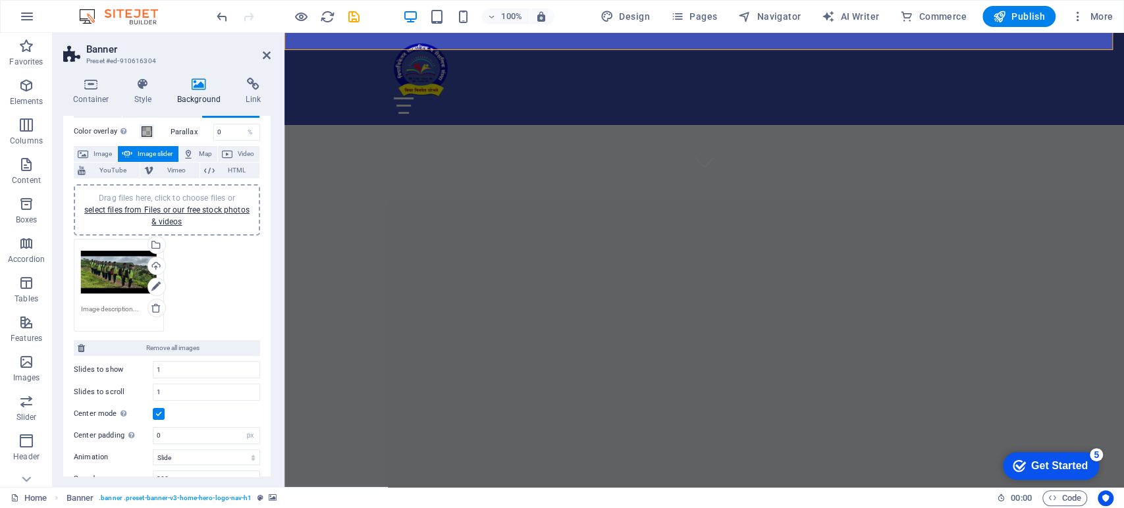
scroll to position [146, 0]
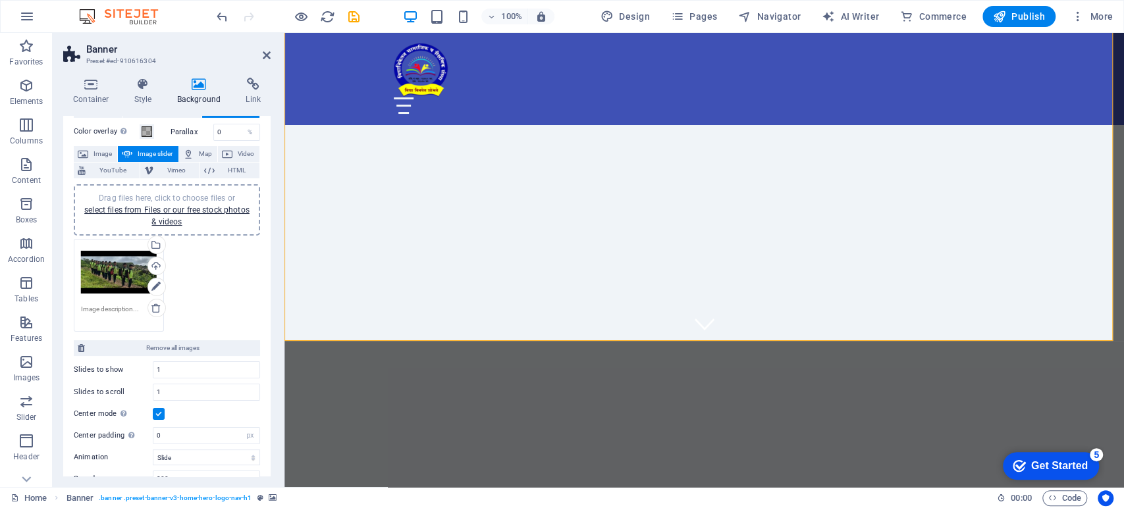
click at [160, 414] on label at bounding box center [159, 414] width 12 height 12
click at [0, 0] on input "Center mode Enables centered view with partial previous/next slide. Use with od…" at bounding box center [0, 0] width 0 height 0
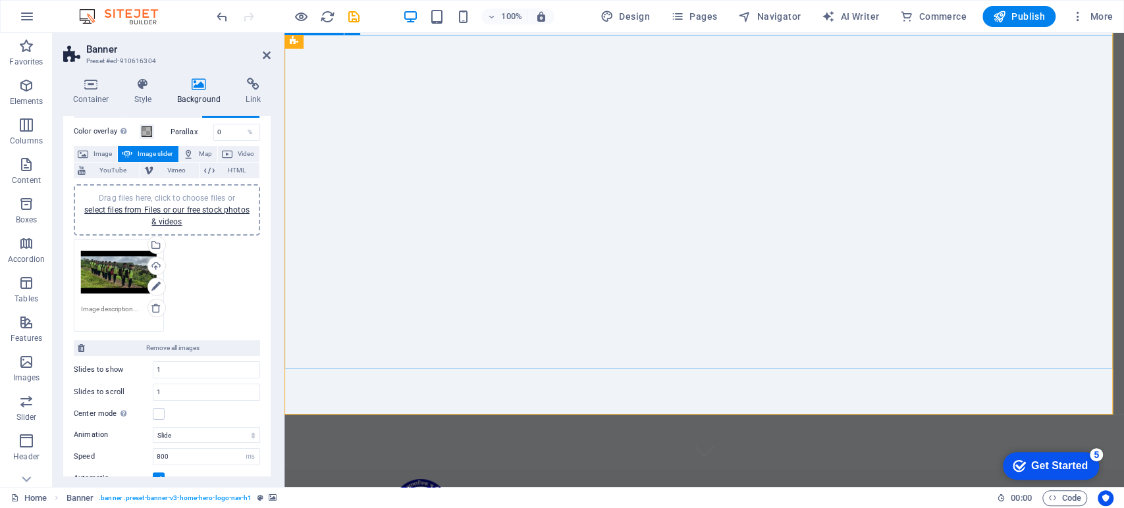
scroll to position [0, 0]
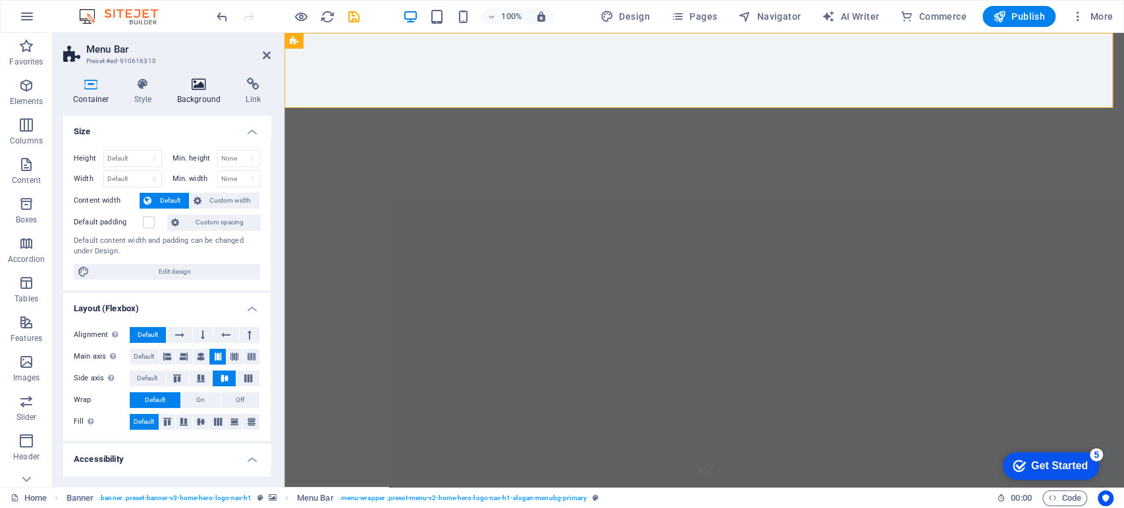
click at [195, 80] on icon at bounding box center [199, 84] width 64 height 13
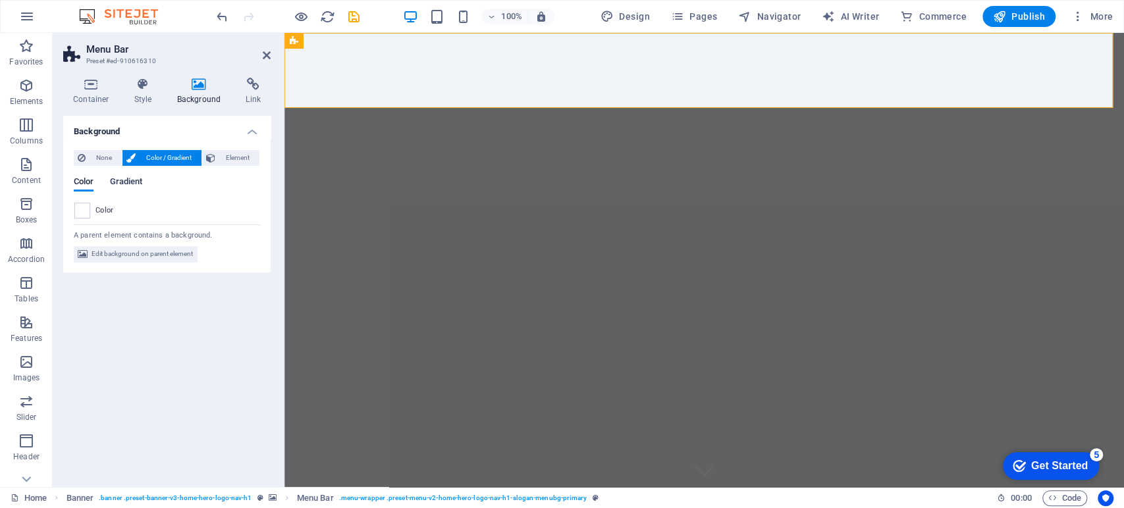
click at [122, 177] on span "Gradient" at bounding box center [125, 183] width 33 height 18
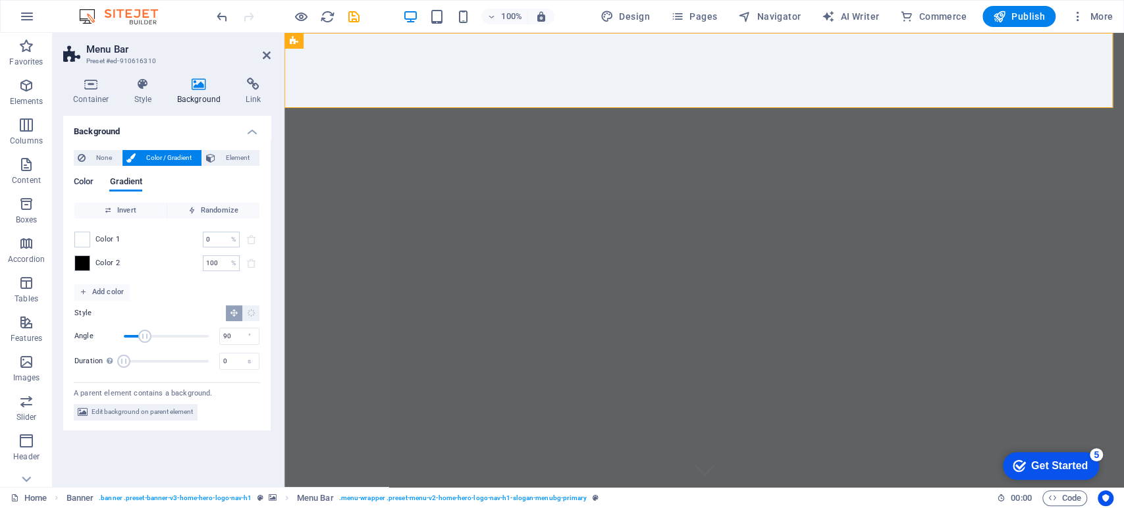
click at [85, 177] on span "Color" at bounding box center [84, 183] width 20 height 18
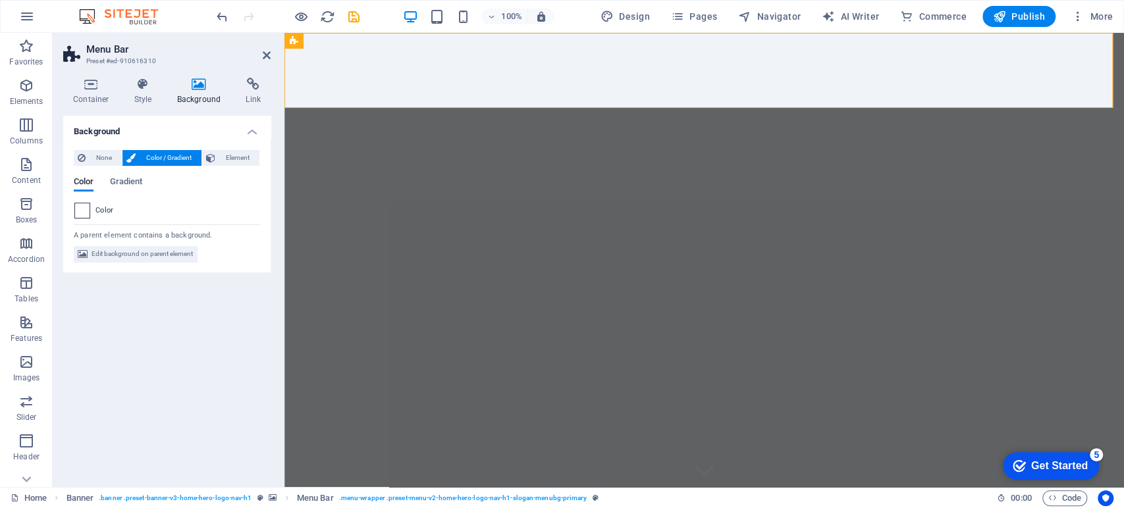
click at [87, 209] on span at bounding box center [82, 211] width 14 height 14
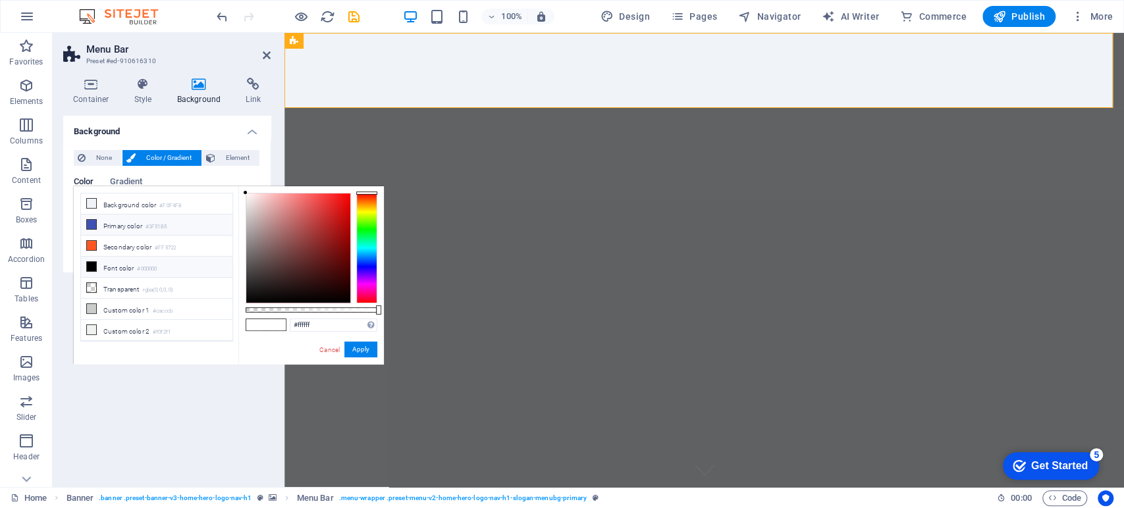
click at [90, 224] on icon at bounding box center [91, 224] width 9 height 9
type input "#3f51b5"
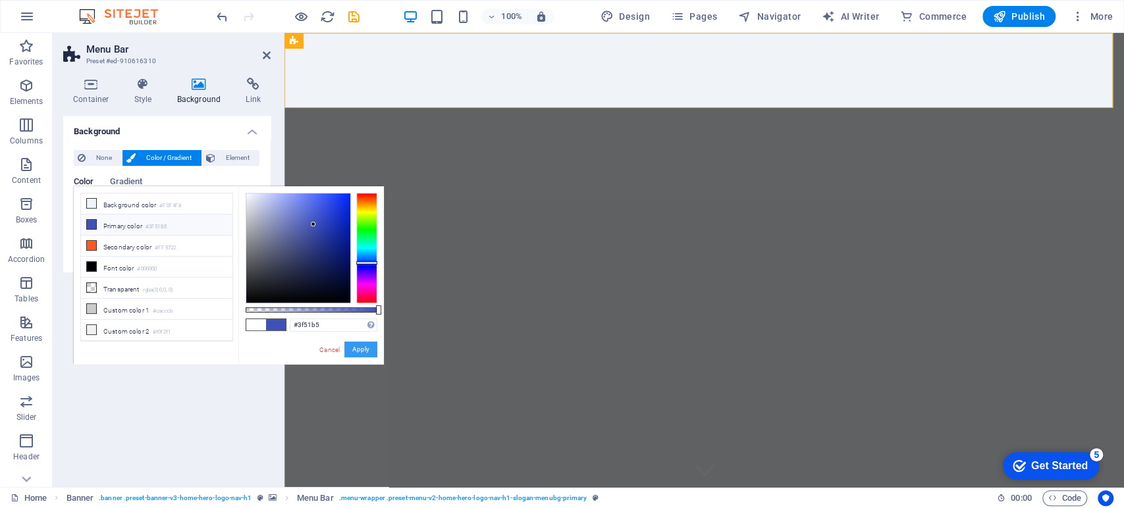
click at [361, 348] on button "Apply" at bounding box center [360, 350] width 33 height 16
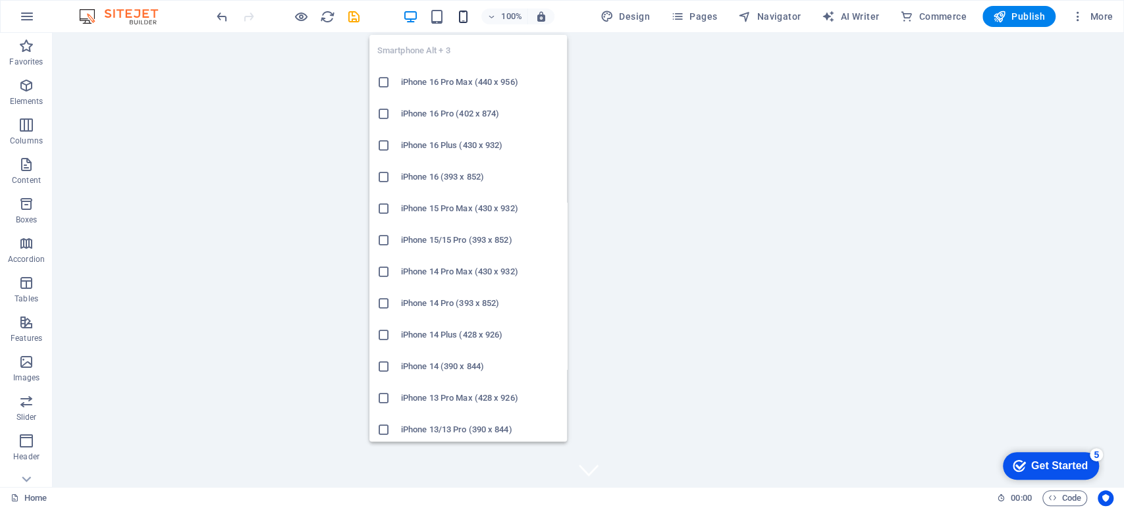
click at [459, 14] on icon "button" at bounding box center [462, 16] width 15 height 15
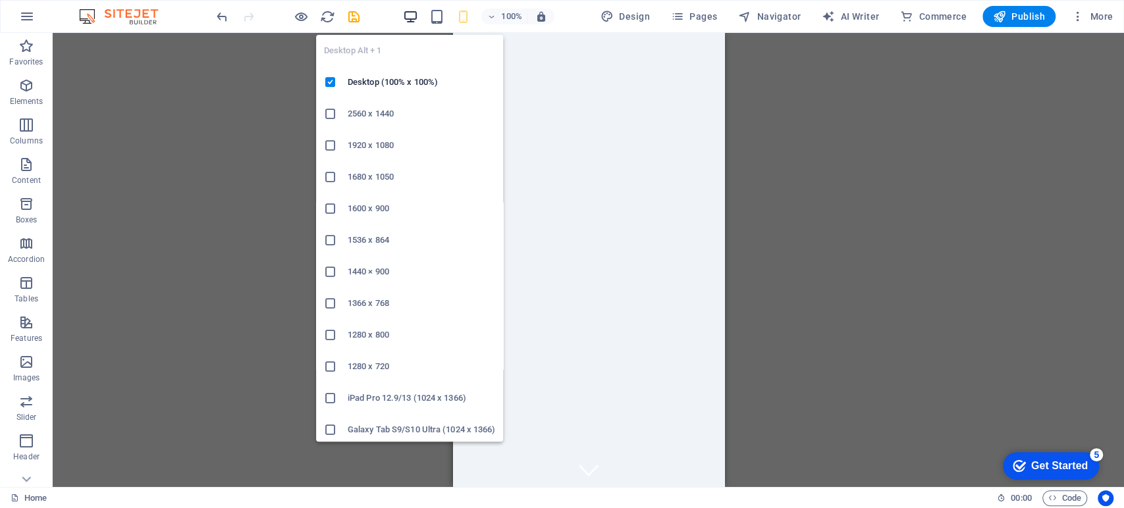
click at [408, 10] on icon "button" at bounding box center [409, 16] width 15 height 15
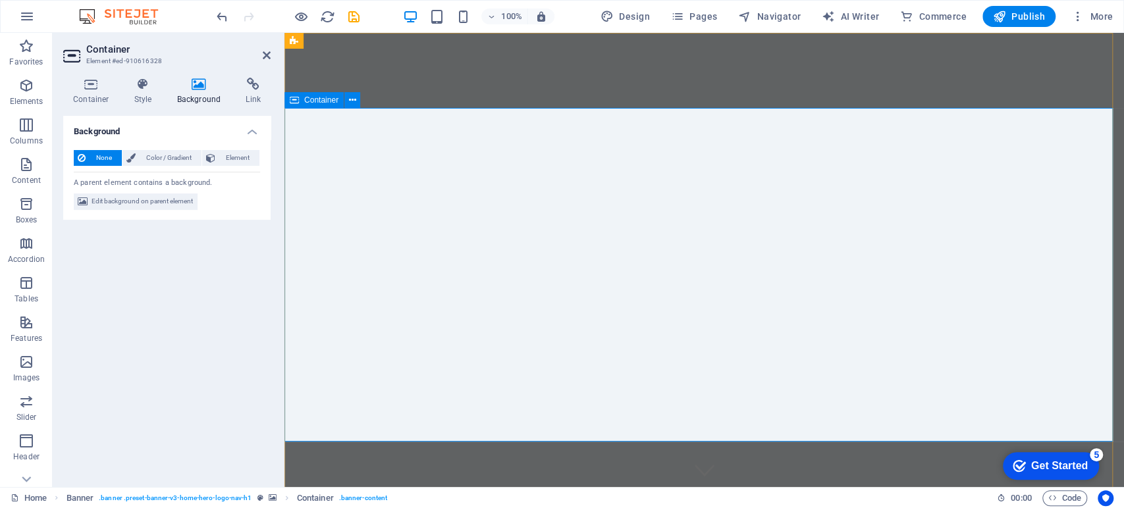
click at [354, 97] on icon at bounding box center [352, 101] width 7 height 14
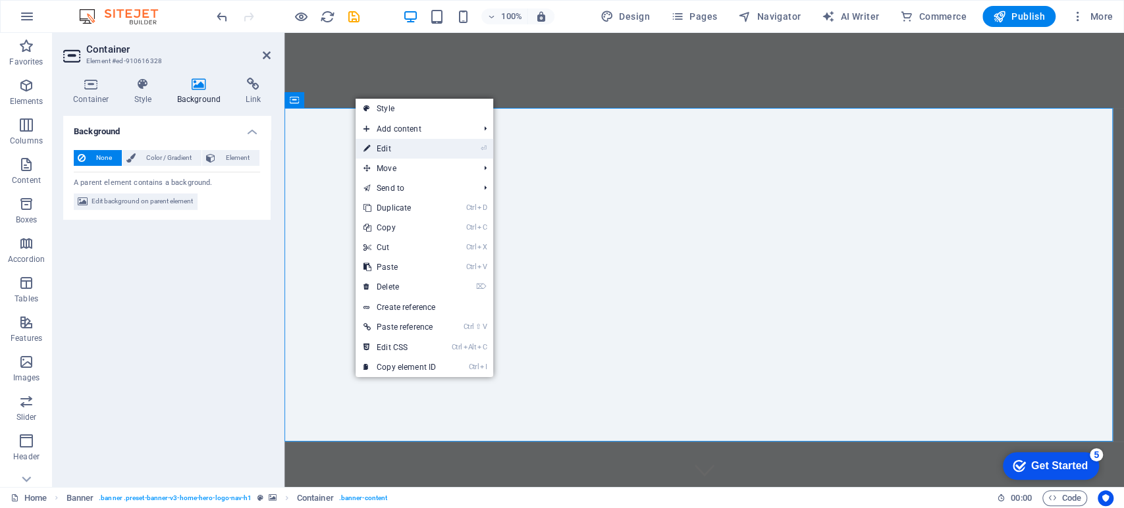
click at [394, 145] on link "⏎ Edit" at bounding box center [400, 149] width 88 height 20
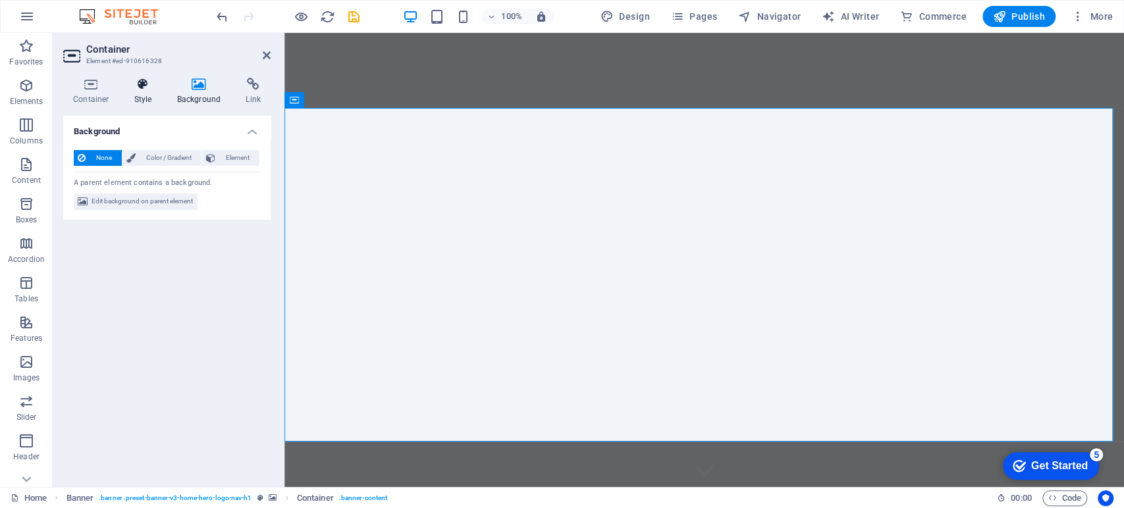
click at [148, 84] on icon at bounding box center [143, 84] width 38 height 13
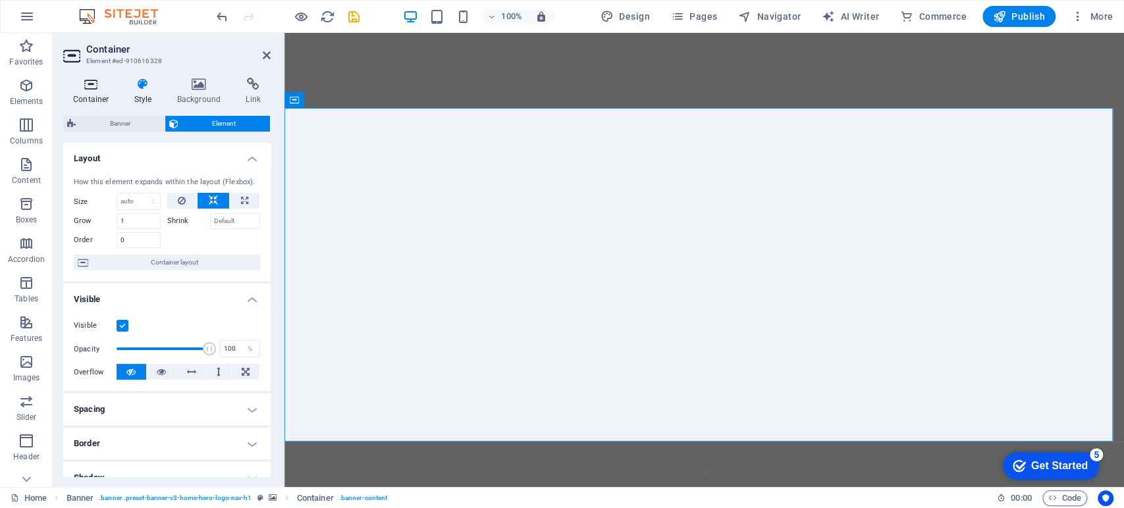
click at [89, 86] on icon at bounding box center [91, 84] width 56 height 13
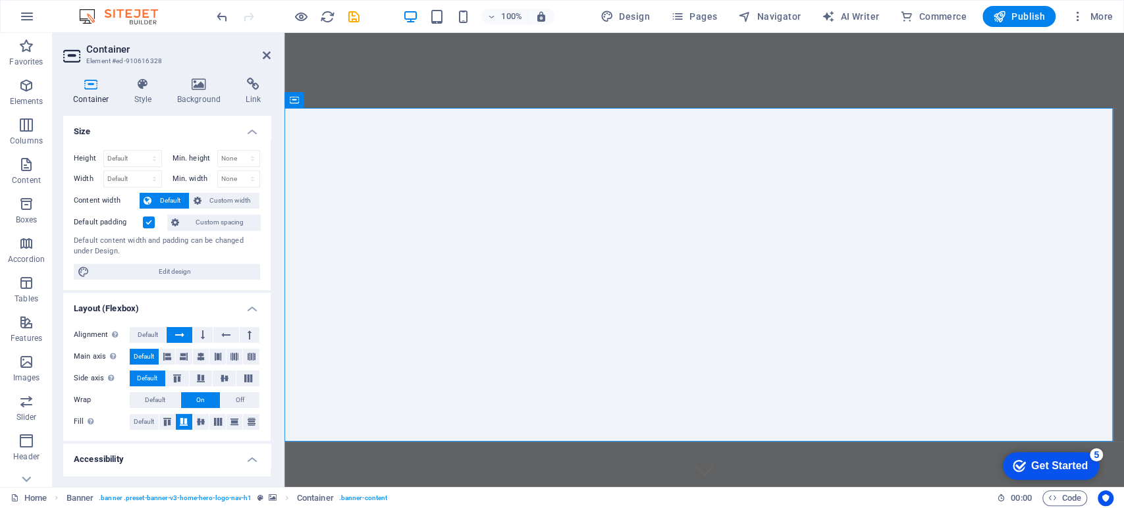
click at [148, 220] on label at bounding box center [149, 223] width 12 height 12
click at [0, 0] on input "Default padding" at bounding box center [0, 0] width 0 height 0
click at [153, 220] on label at bounding box center [149, 223] width 12 height 12
click at [0, 0] on input "Default padding" at bounding box center [0, 0] width 0 height 0
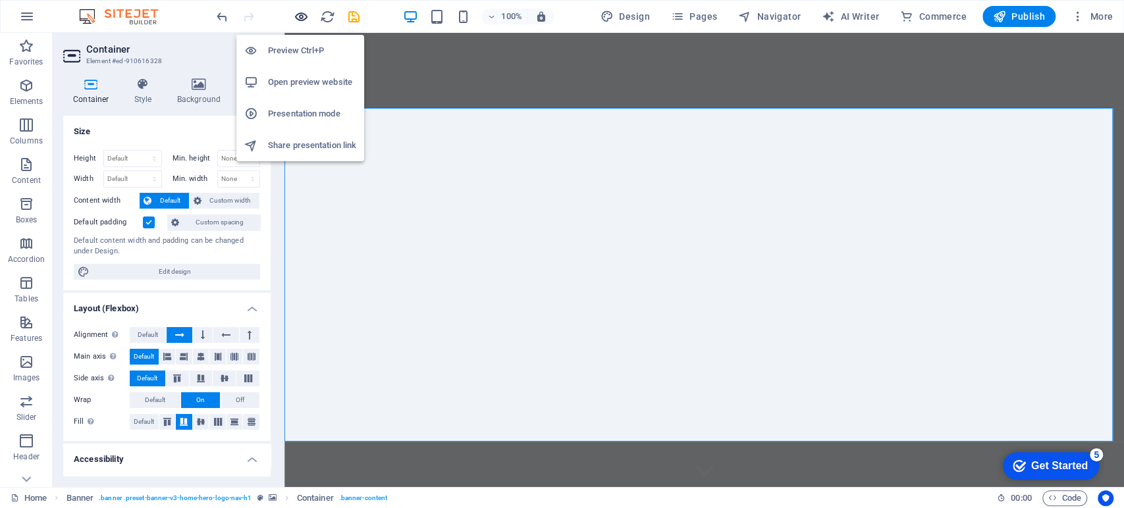
click at [302, 16] on icon "button" at bounding box center [301, 16] width 15 height 15
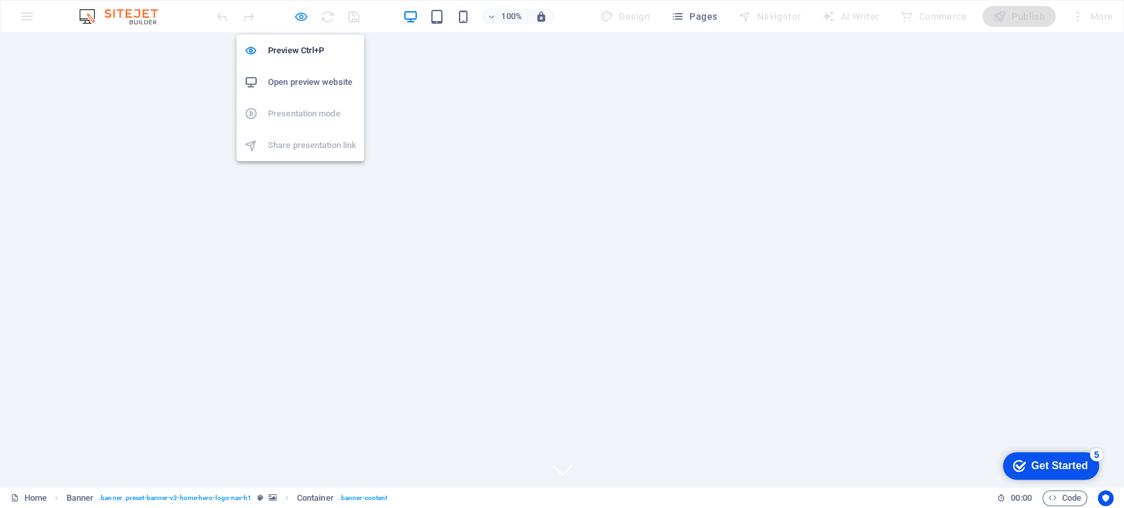
click at [298, 15] on icon "button" at bounding box center [301, 16] width 15 height 15
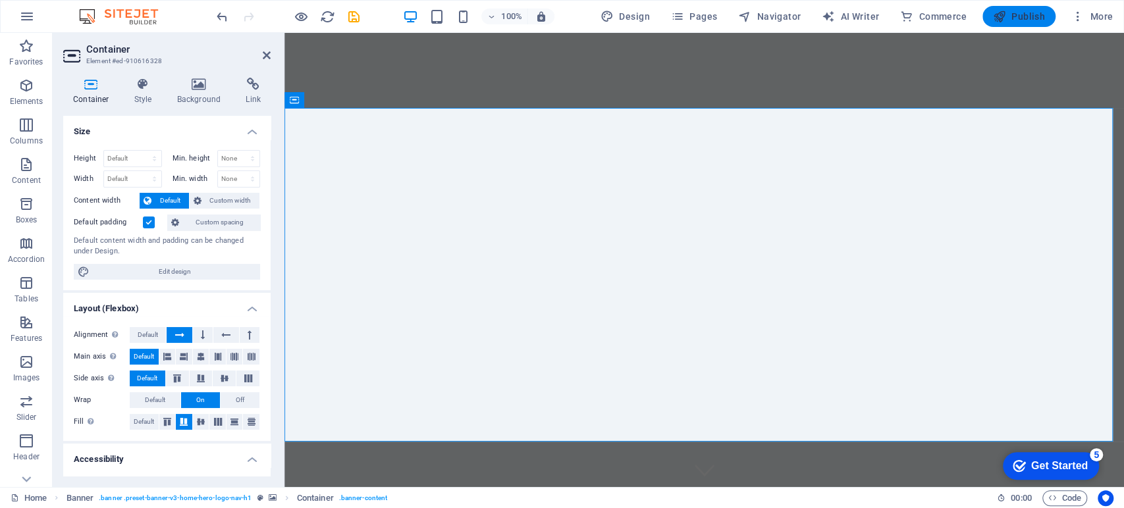
click at [1027, 20] on span "Publish" at bounding box center [1019, 16] width 52 height 13
click at [1020, 14] on span "Publish" at bounding box center [1019, 16] width 52 height 13
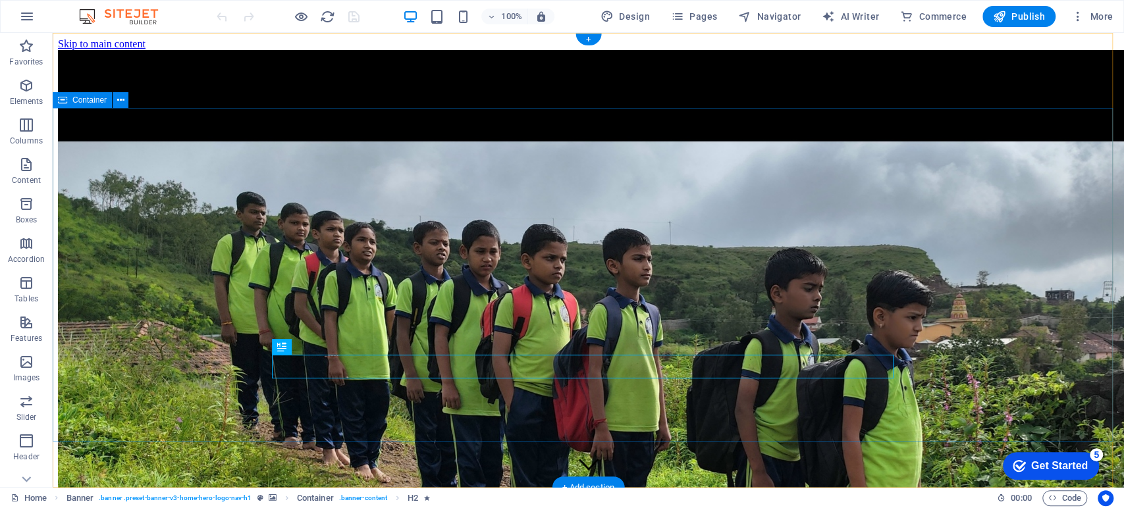
scroll to position [73, 0]
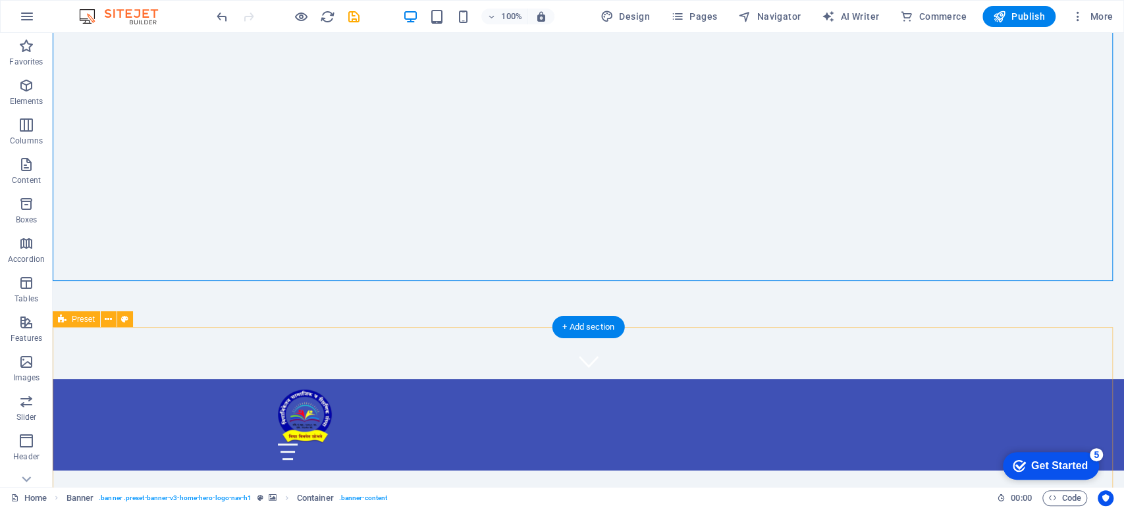
scroll to position [0, 0]
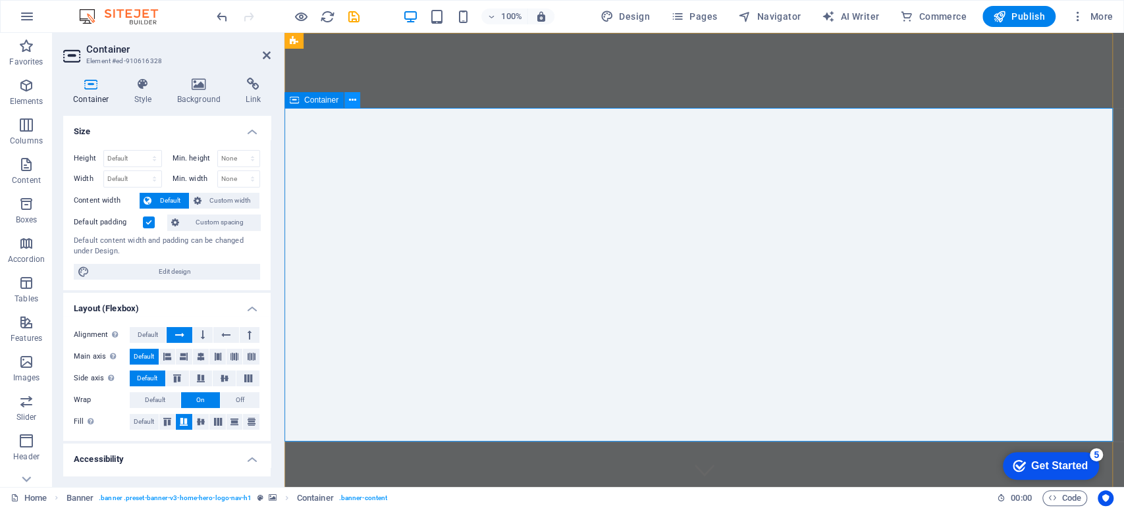
click at [349, 103] on icon at bounding box center [352, 101] width 7 height 14
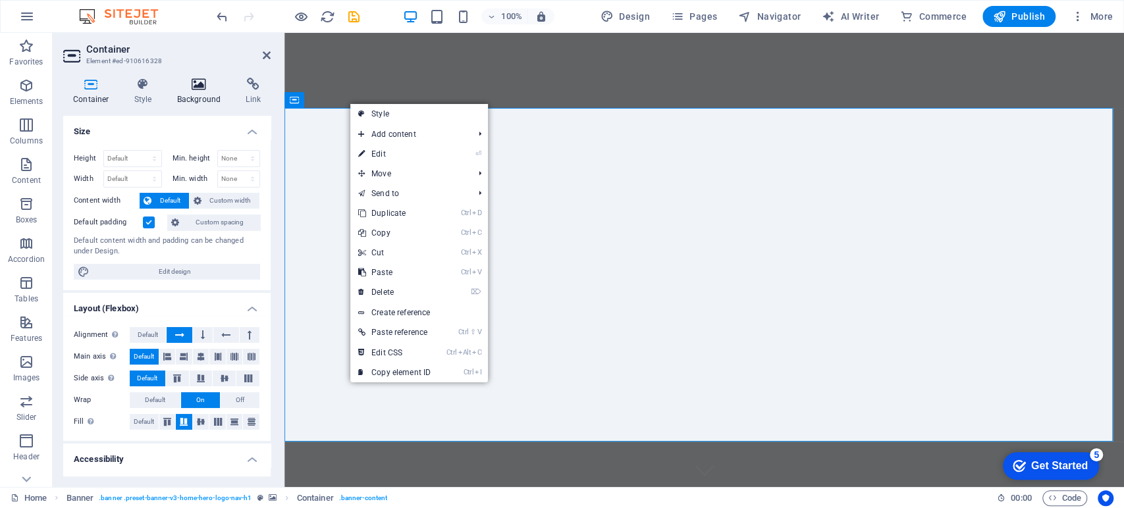
click at [190, 87] on icon at bounding box center [199, 84] width 64 height 13
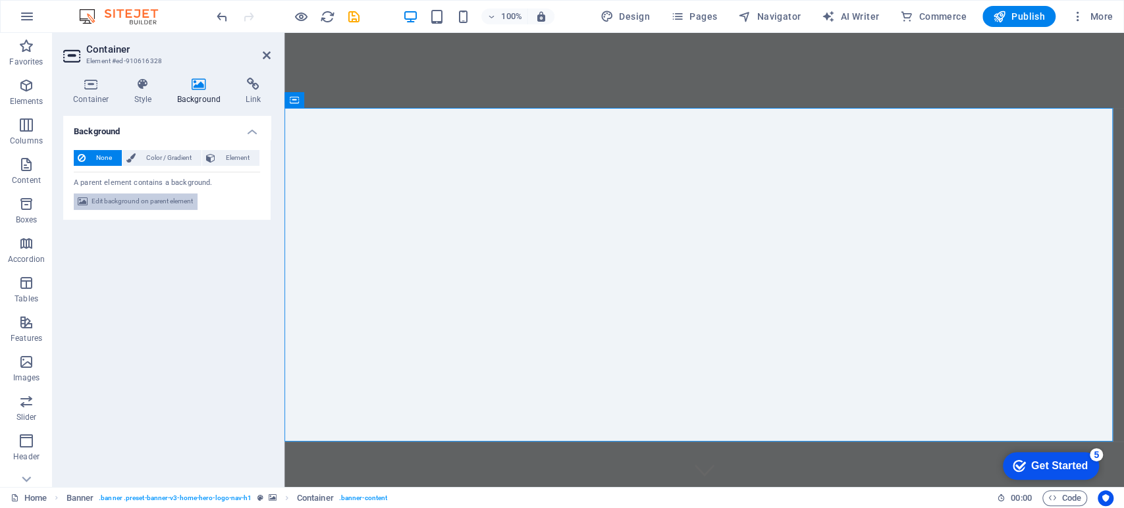
click at [125, 195] on span "Edit background on parent element" at bounding box center [142, 202] width 101 height 16
select select "ms"
select select "s"
select select "progressive"
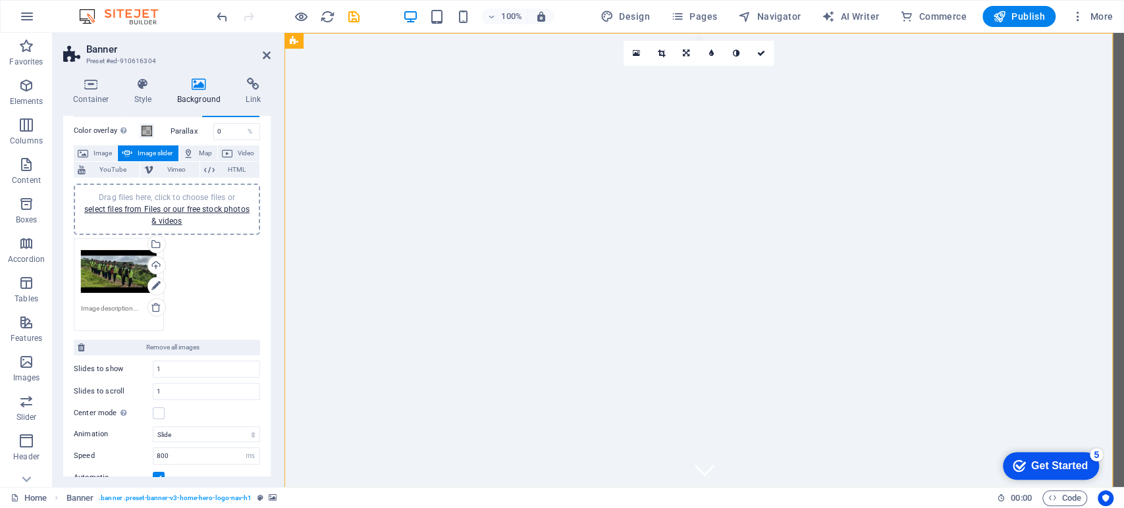
scroll to position [73, 0]
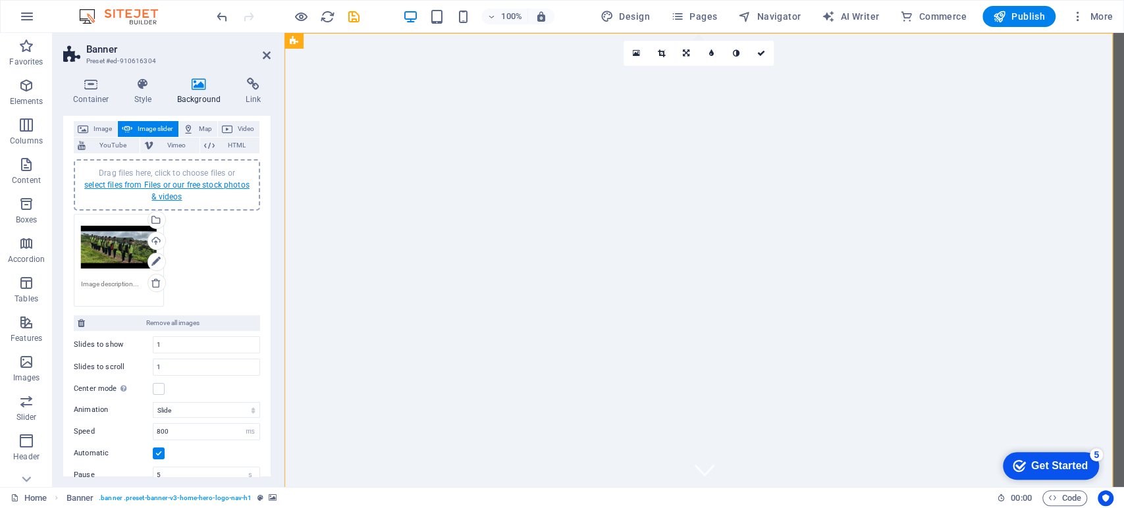
click at [126, 183] on link "select files from Files or our free stock photos & videos" at bounding box center [166, 190] width 165 height 21
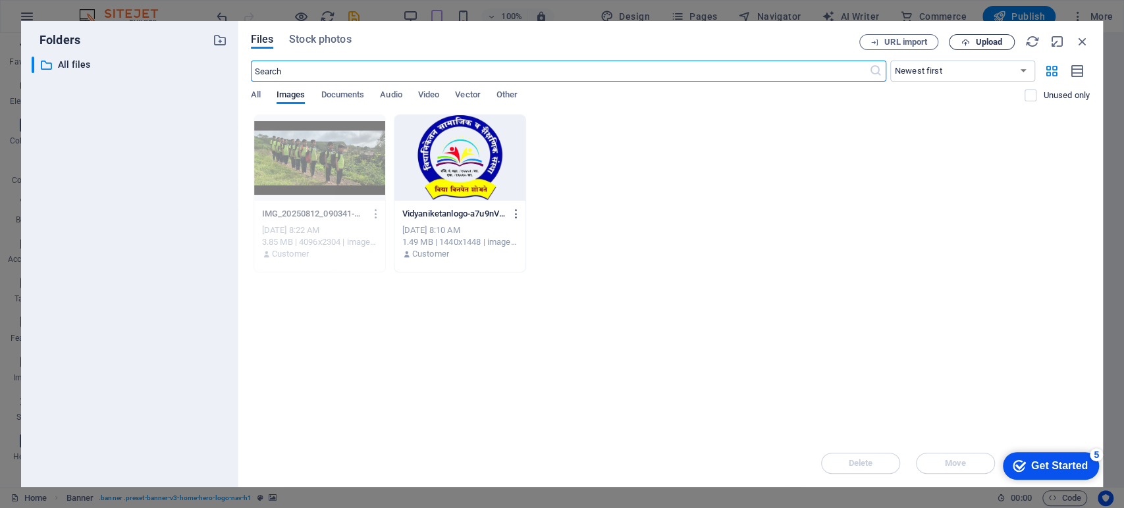
click at [996, 38] on span "Upload" at bounding box center [988, 42] width 27 height 8
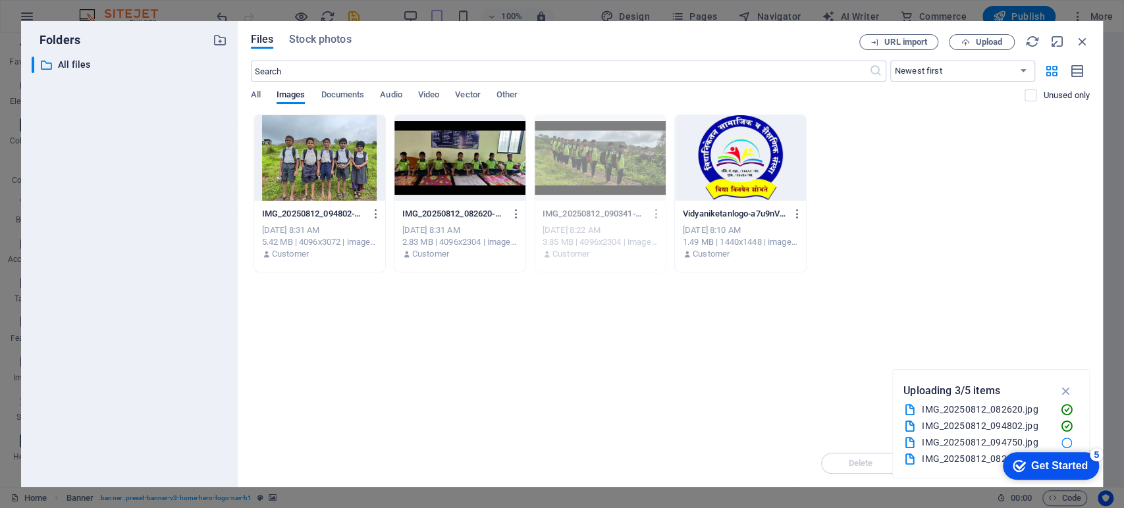
click at [451, 170] on div at bounding box center [459, 158] width 131 height 86
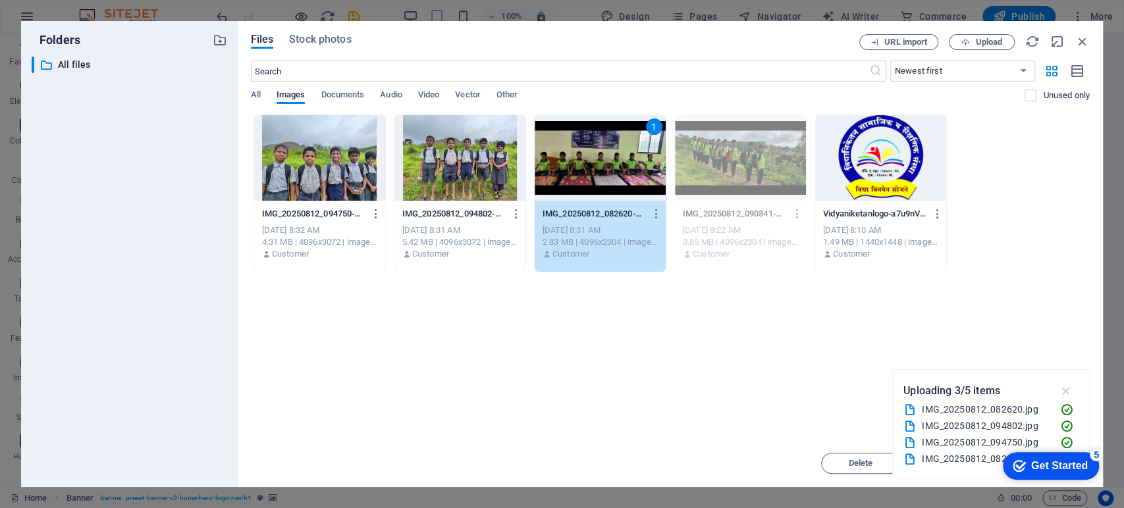
click at [1067, 393] on icon "button" at bounding box center [1065, 391] width 15 height 14
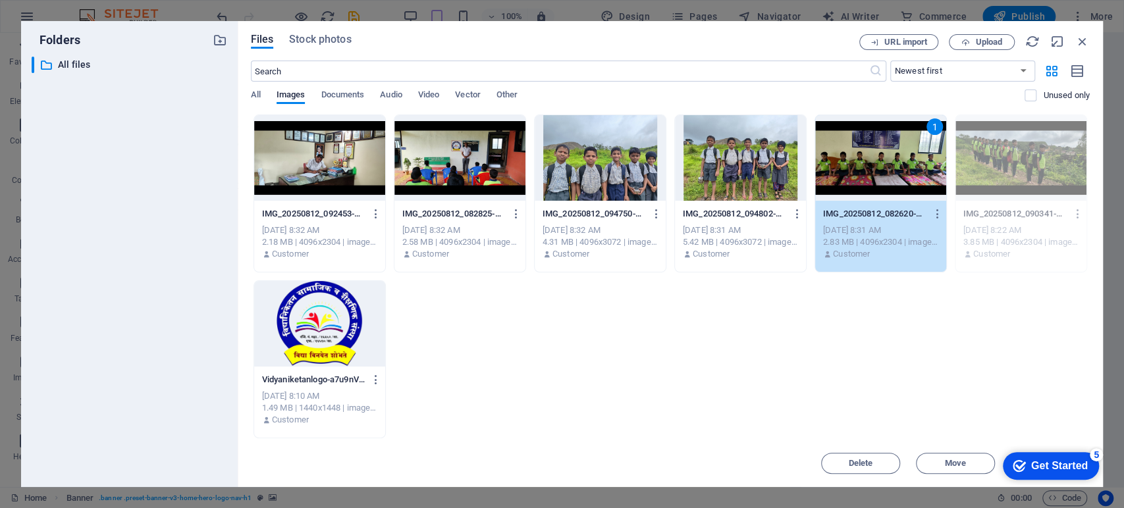
click at [462, 166] on div at bounding box center [459, 158] width 131 height 86
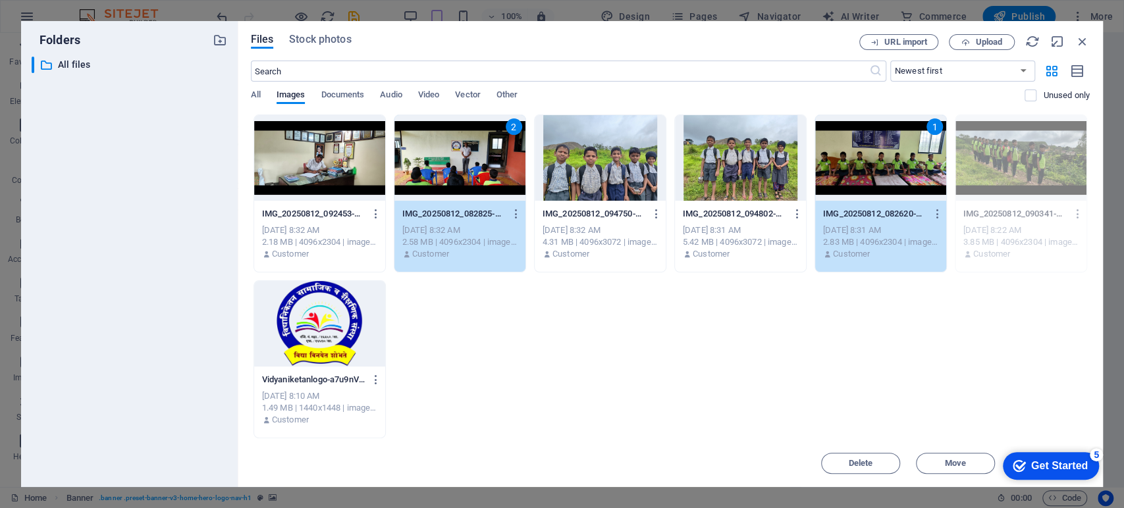
click at [335, 155] on div at bounding box center [319, 158] width 131 height 86
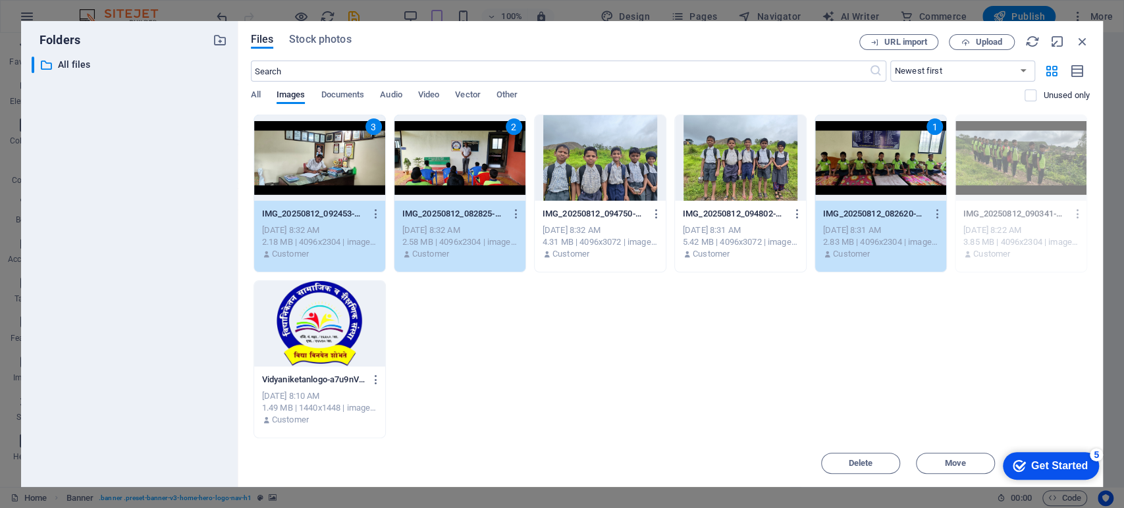
click at [1098, 454] on div "5" at bounding box center [1096, 454] width 13 height 13
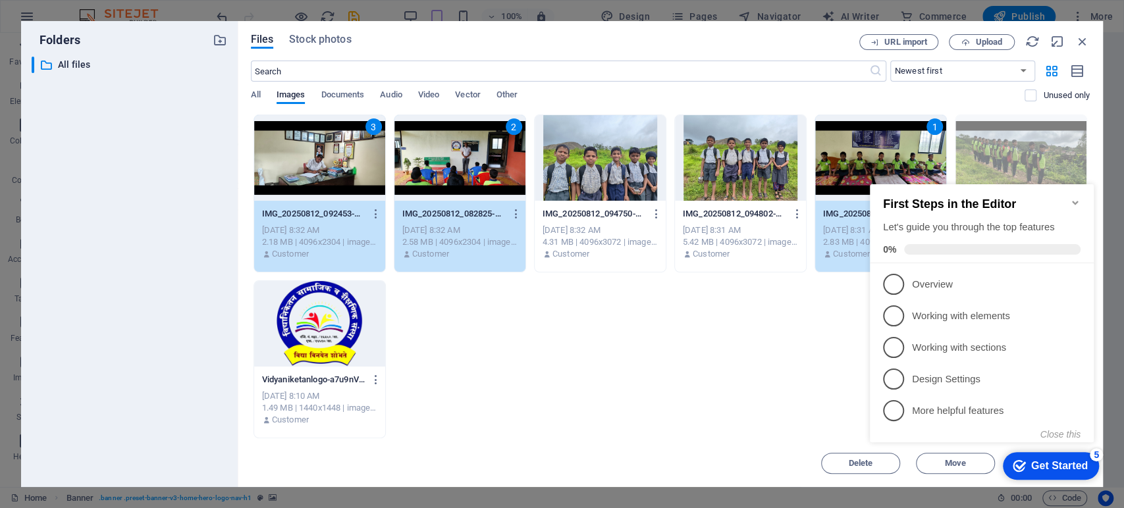
click at [1075, 201] on icon "Minimize checklist" at bounding box center [1075, 203] width 6 height 4
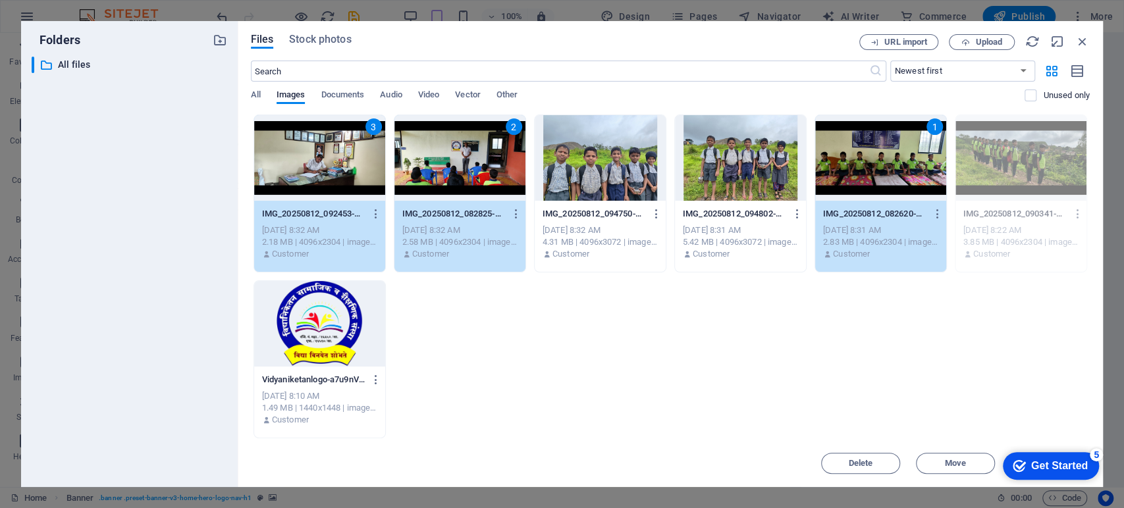
click at [1038, 467] on div "Get Started" at bounding box center [1059, 466] width 57 height 12
click at [1088, 472] on div "Get Started" at bounding box center [1059, 466] width 57 height 12
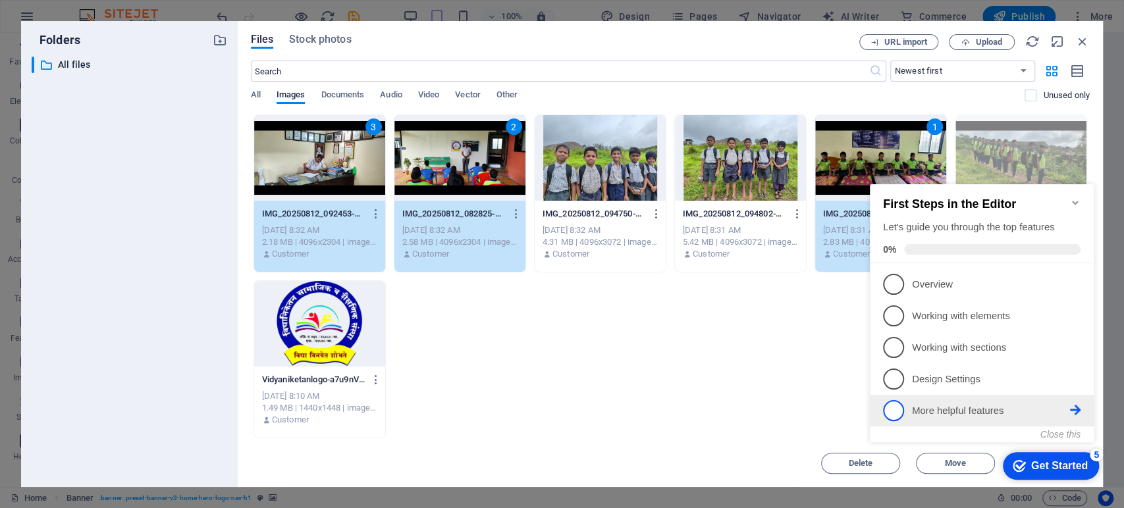
click at [943, 408] on p "More helpful features - incomplete" at bounding box center [991, 411] width 158 height 14
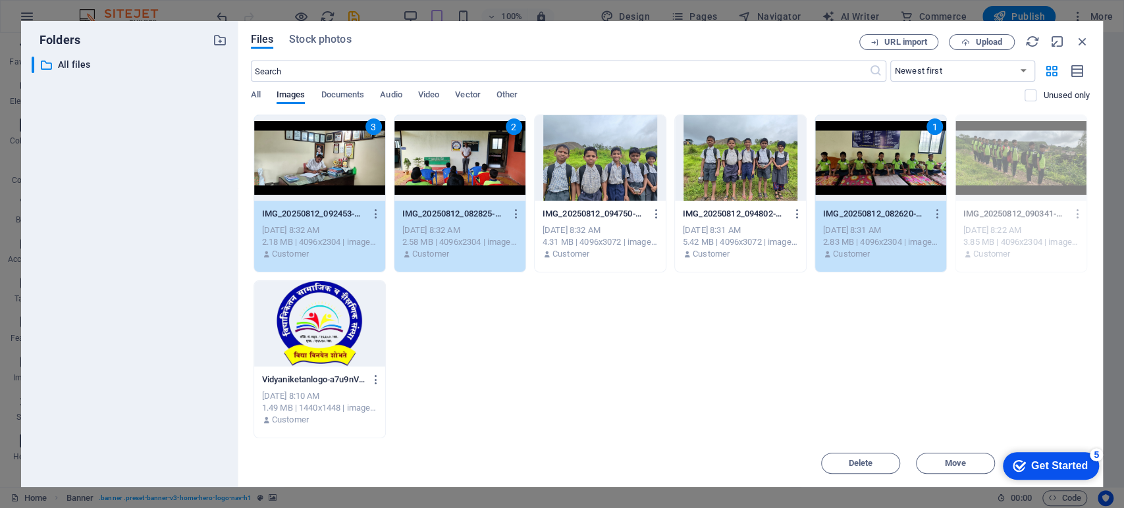
click at [1045, 457] on div "checkmark Get Started 5" at bounding box center [1051, 466] width 96 height 28
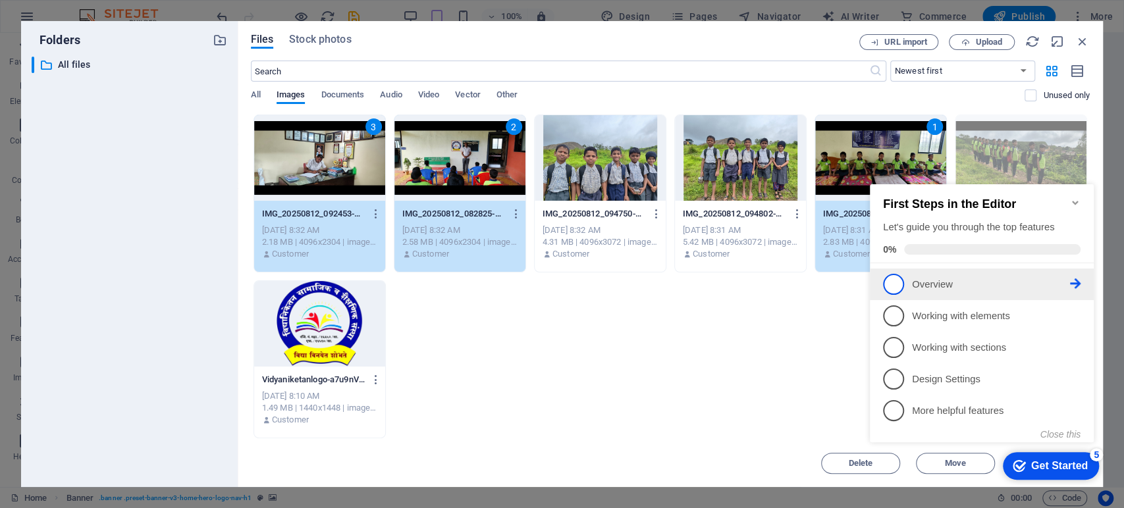
click at [898, 280] on span "1" at bounding box center [893, 284] width 21 height 21
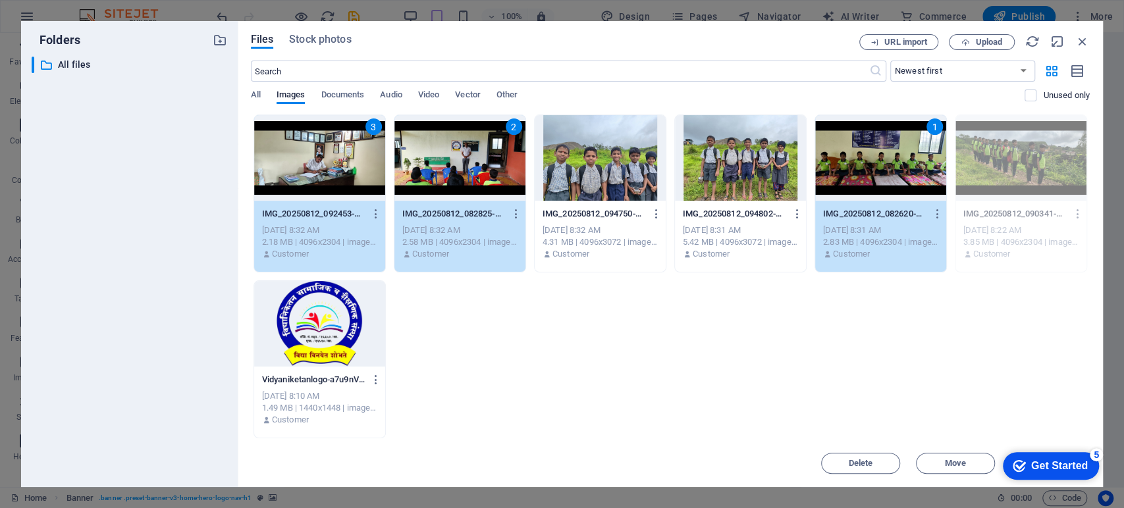
click at [1045, 465] on div "Get Started" at bounding box center [1059, 466] width 57 height 12
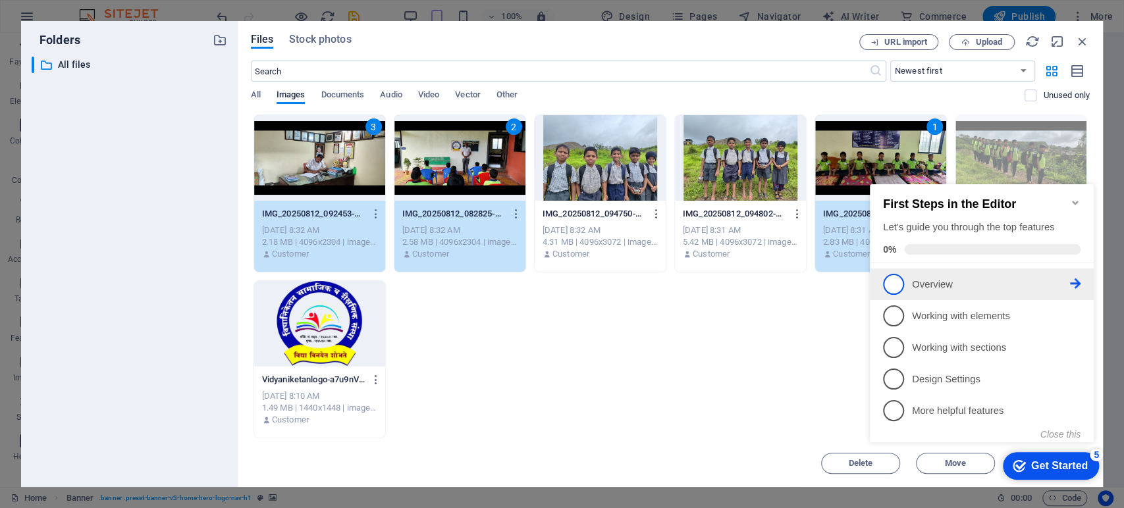
click at [893, 285] on span "1" at bounding box center [893, 284] width 21 height 21
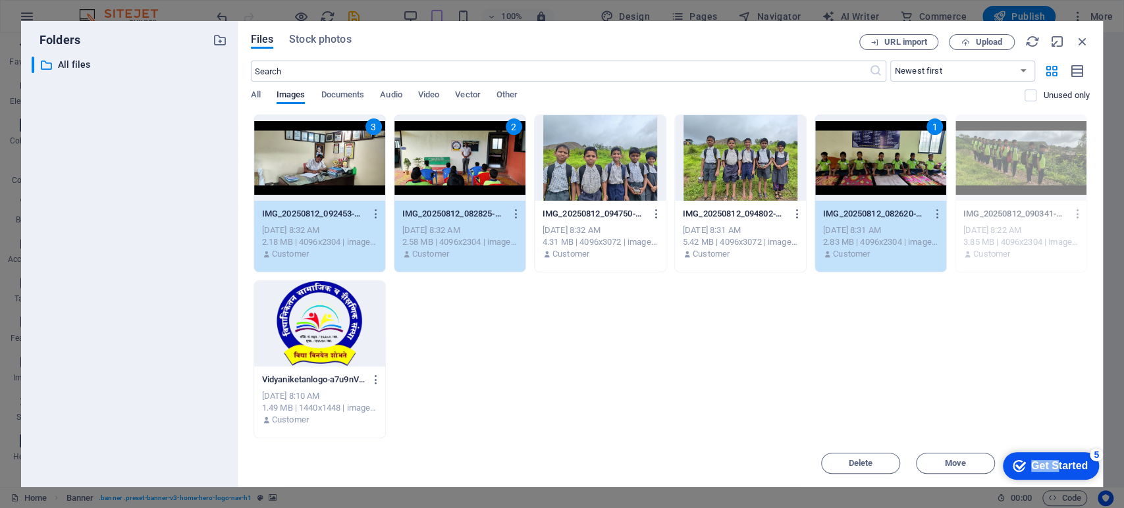
drag, startPoint x: 1054, startPoint y: 468, endPoint x: 1032, endPoint y: 433, distance: 41.1
click at [1032, 446] on html "checkmark Get Started 5 First Steps in the Editor Let's guide you through the t…" at bounding box center [1048, 466] width 112 height 40
click at [1018, 464] on icon "Get Started 5 items remaining, 0% complete" at bounding box center [1019, 466] width 13 height 12
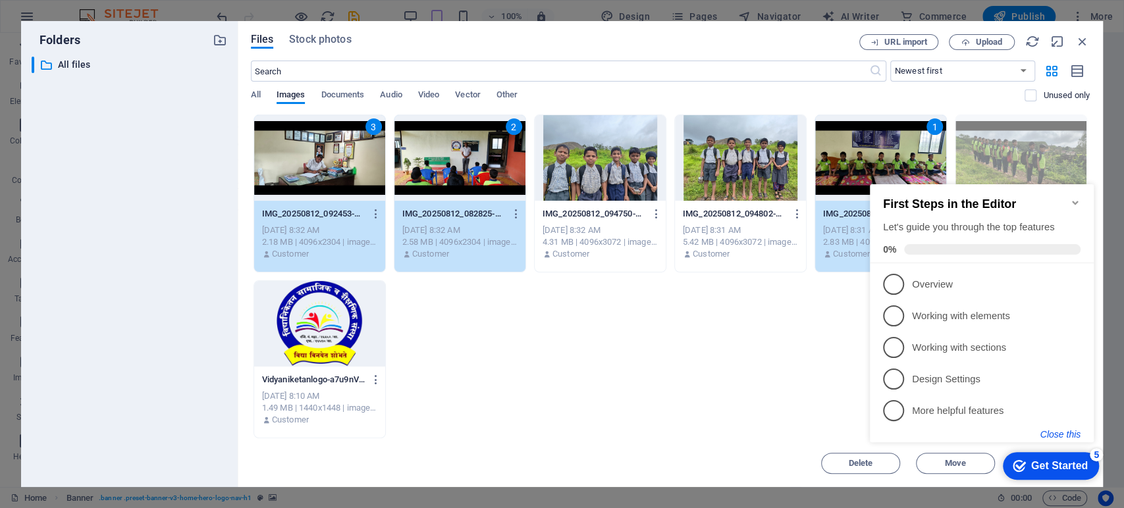
click at [1054, 429] on button "Close this" at bounding box center [1061, 434] width 40 height 11
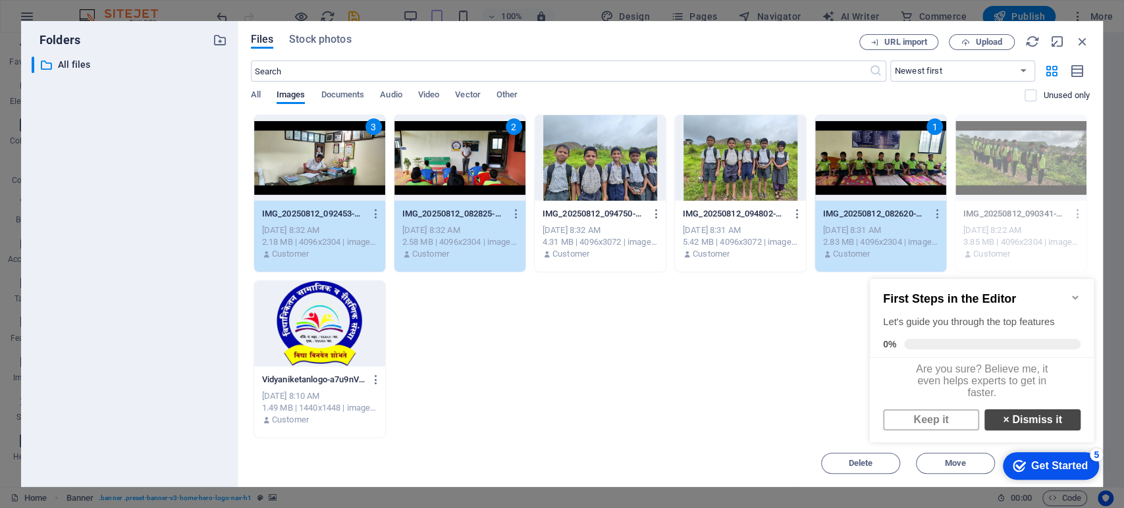
click at [1043, 428] on link "× Dismiss it" at bounding box center [1033, 420] width 96 height 21
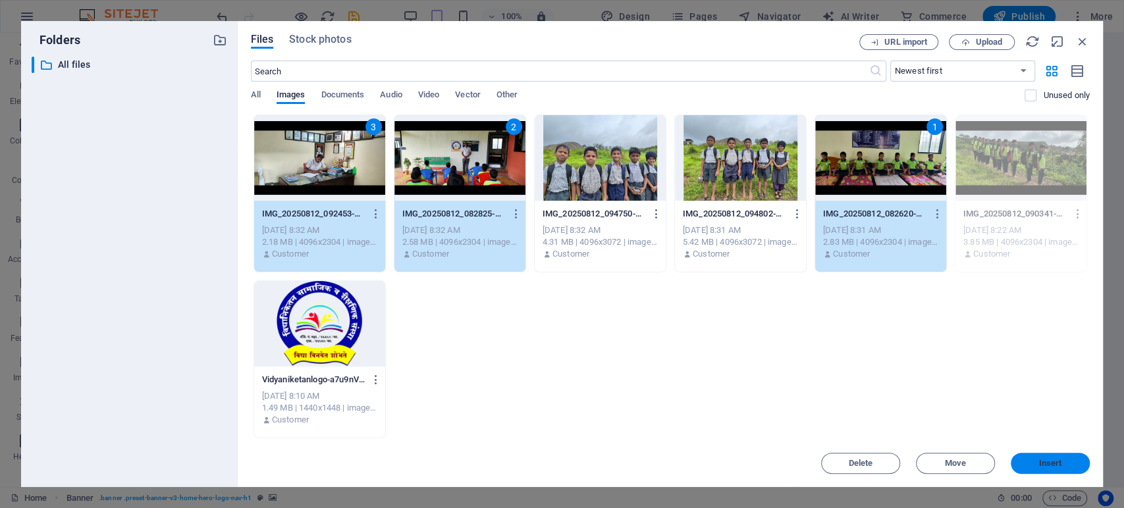
click at [1049, 467] on span "Insert" at bounding box center [1050, 464] width 23 height 8
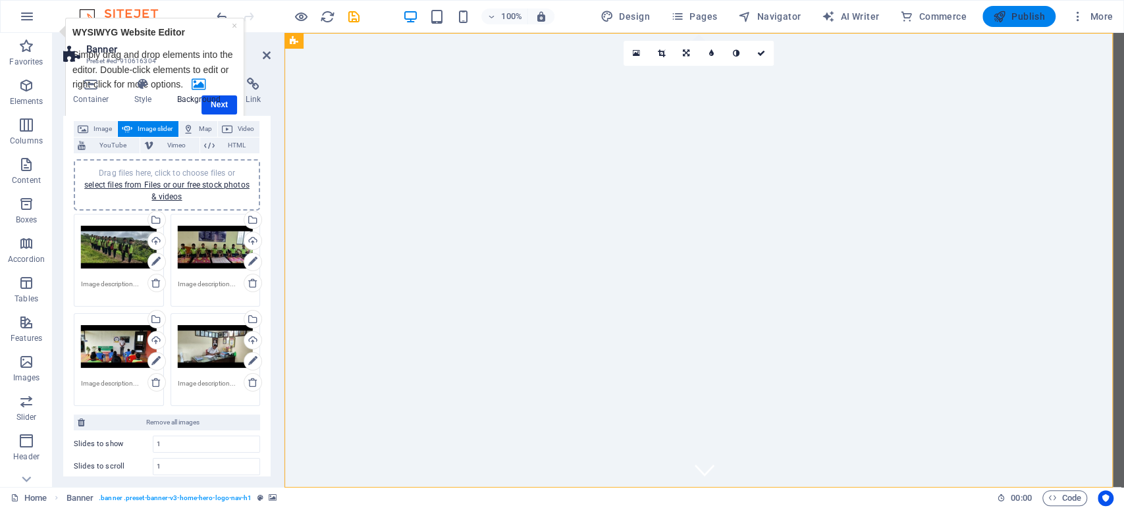
click at [1005, 10] on icon "button" at bounding box center [999, 16] width 13 height 13
